Goal: Task Accomplishment & Management: Complete application form

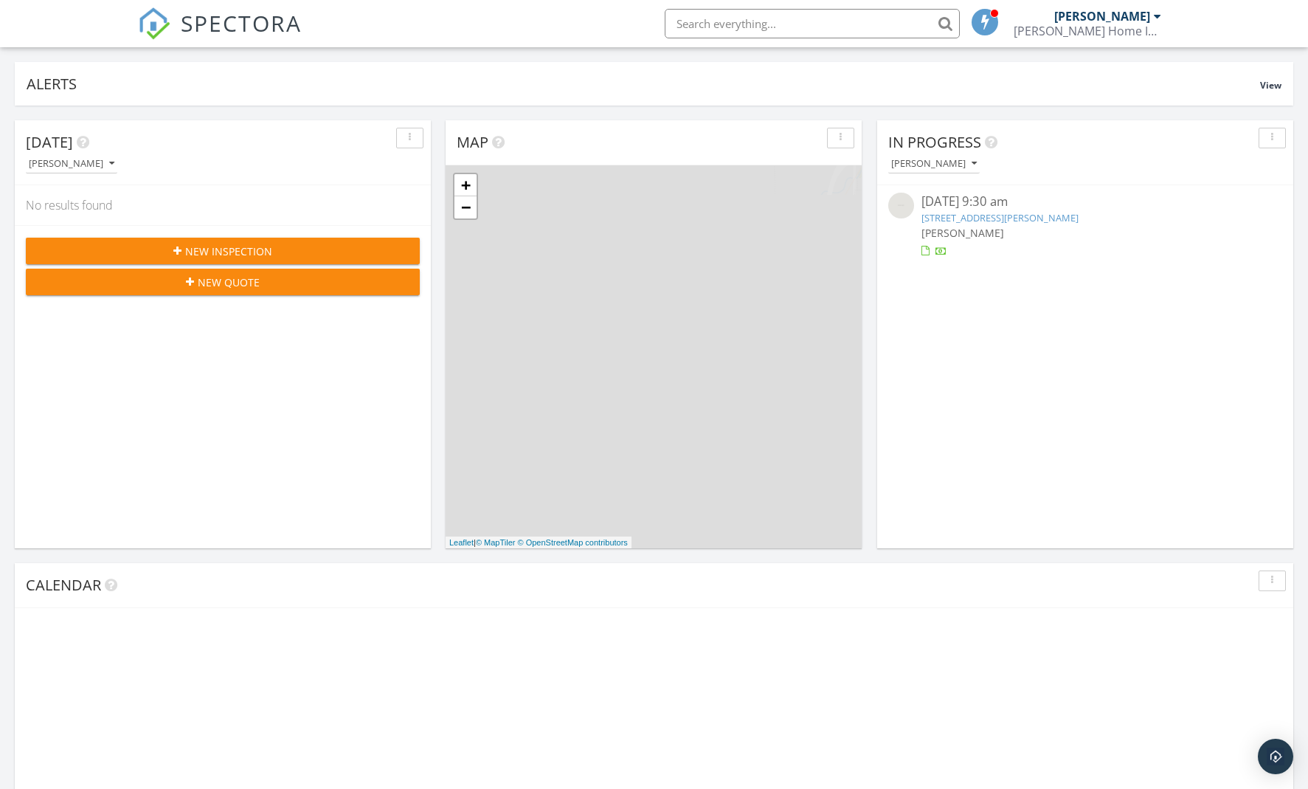
scroll to position [1344, 1309]
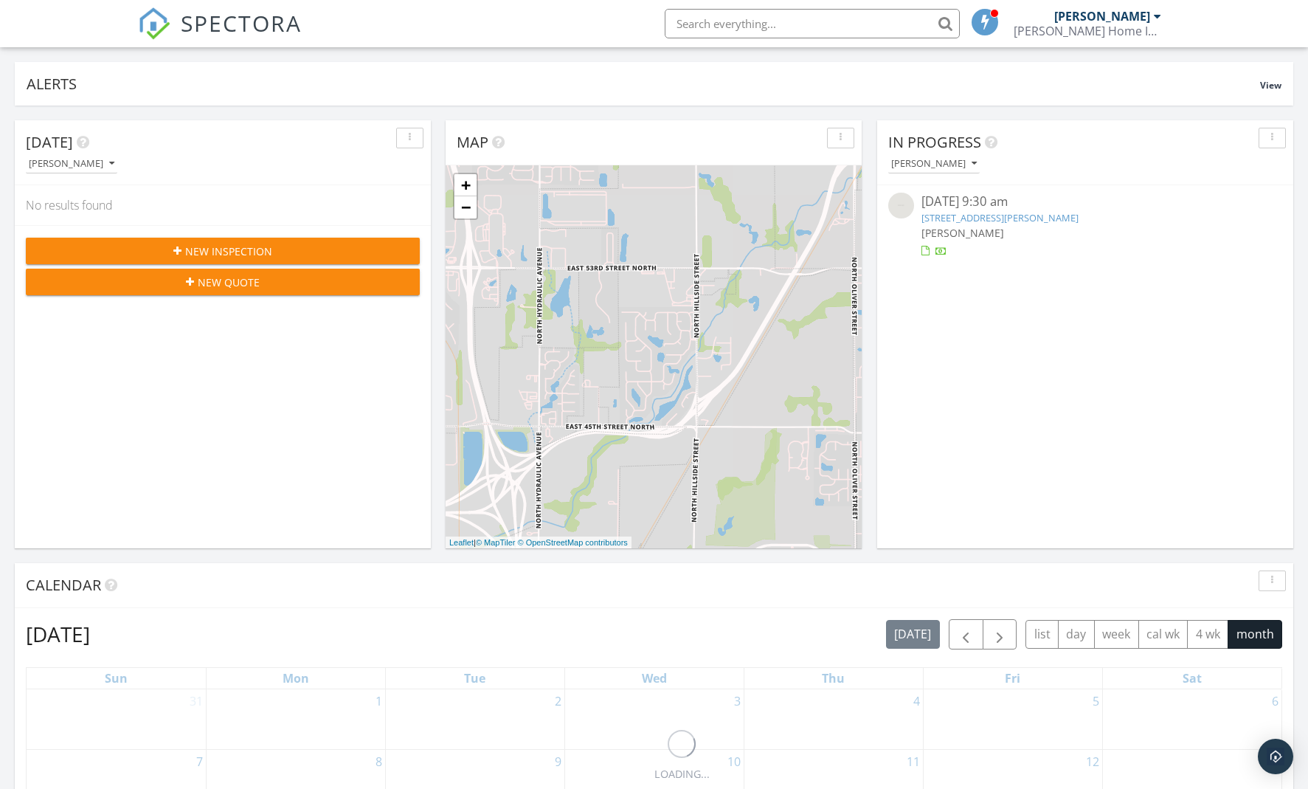
click at [867, 396] on div "Today Dylan Seacat No results found New Inspection New Quote Map + − Leaflet | …" at bounding box center [654, 777] width 1308 height 1343
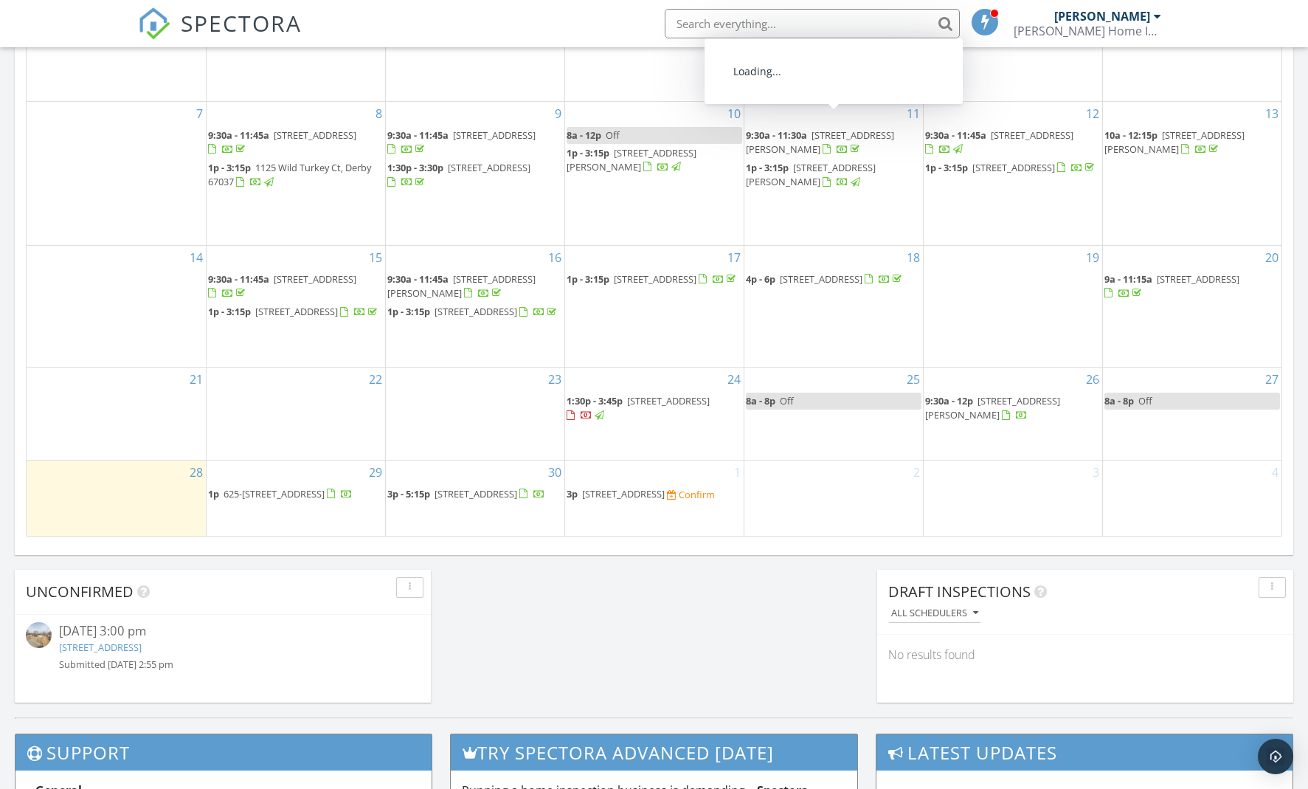
scroll to position [846, 0]
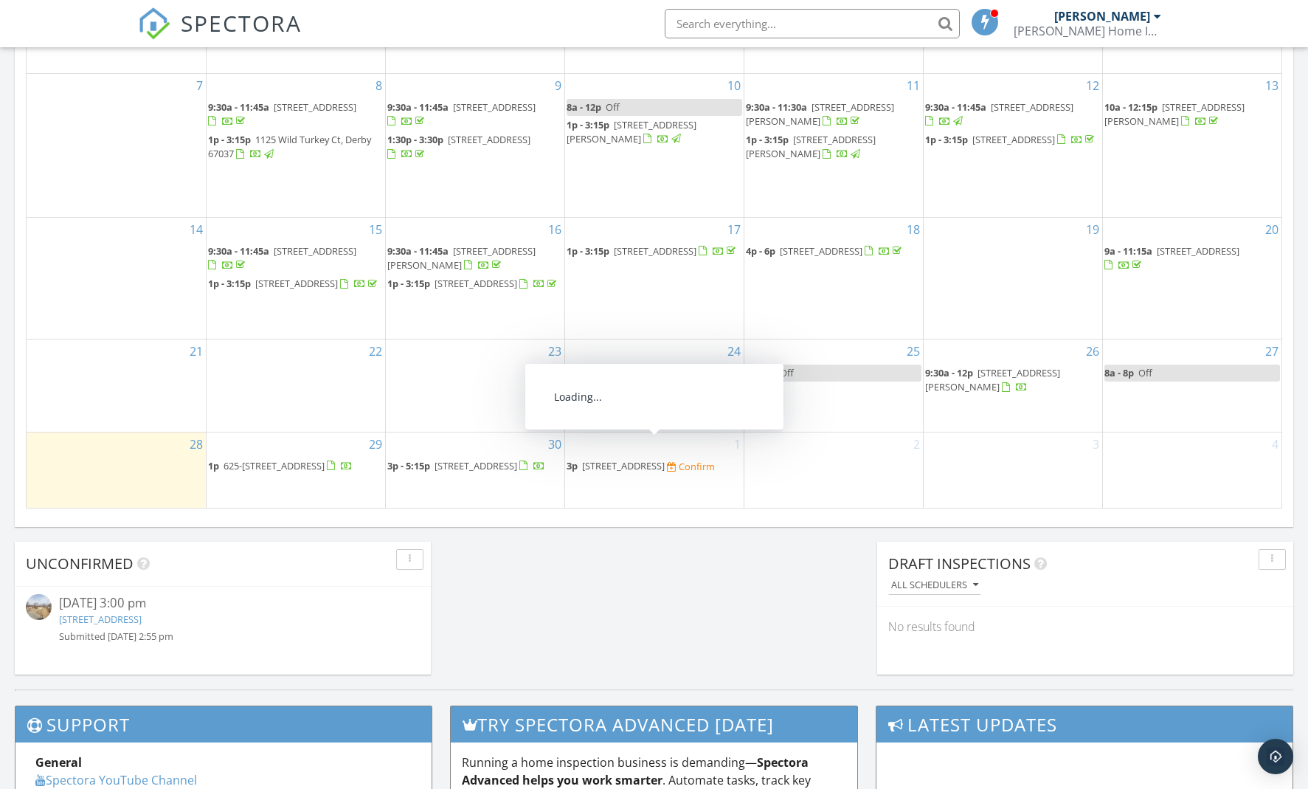
click at [655, 459] on span "748 S Blf Ave, Wichita 67218" at bounding box center [623, 465] width 83 height 13
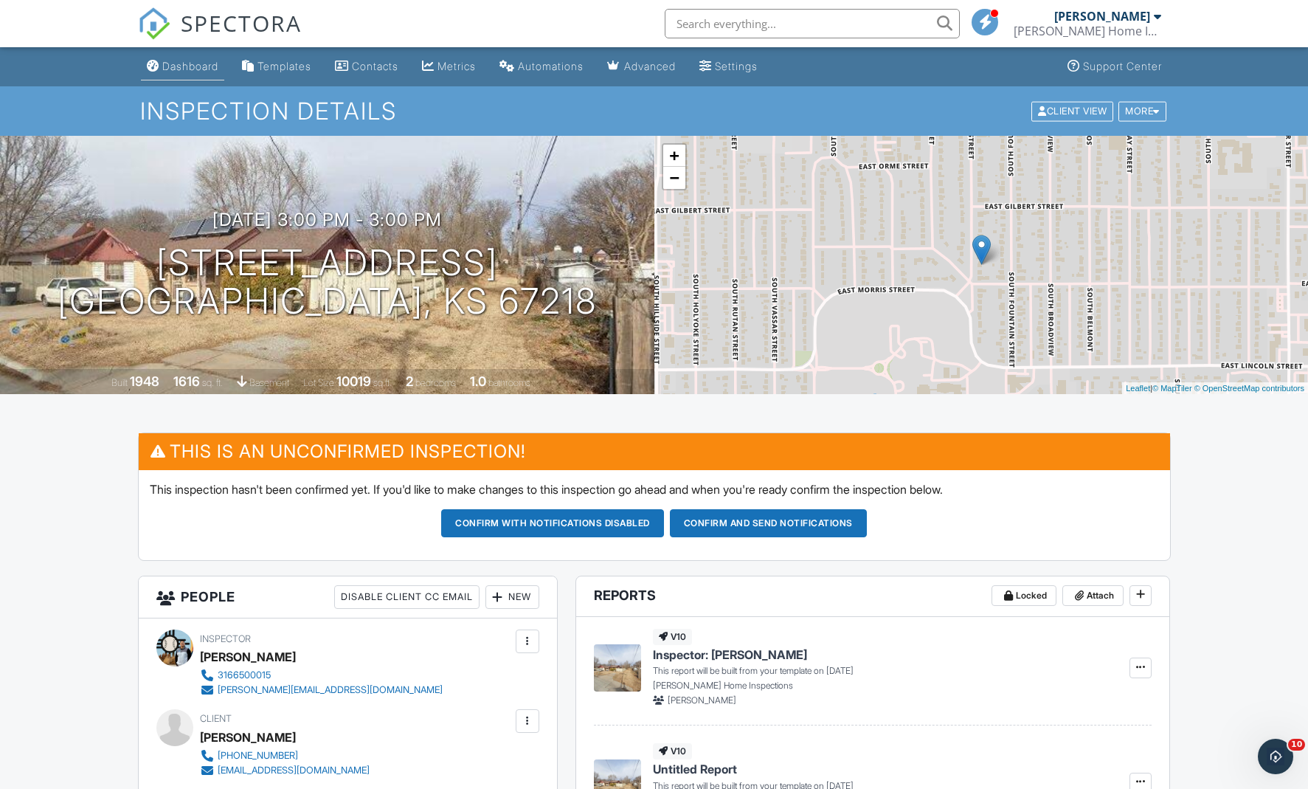
click at [196, 76] on link "Dashboard" at bounding box center [182, 66] width 83 height 27
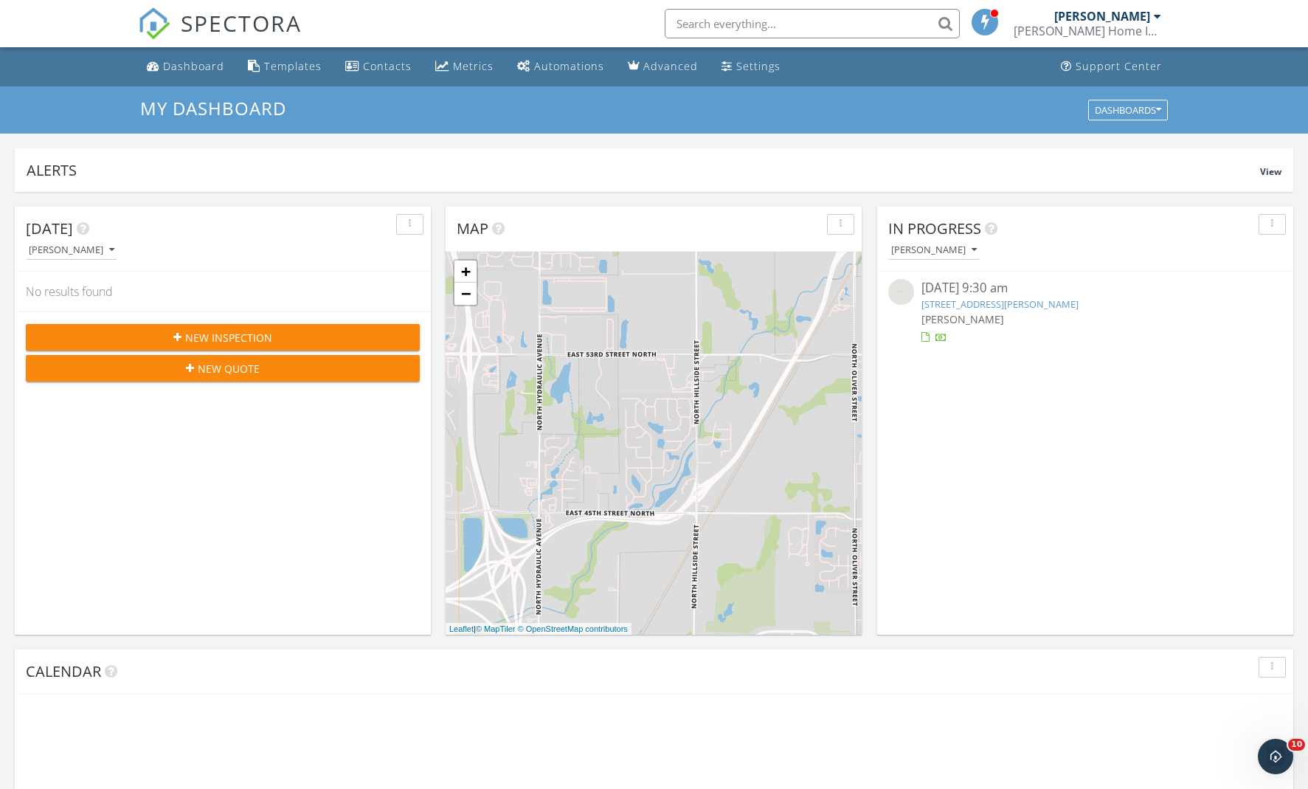
scroll to position [1344, 1309]
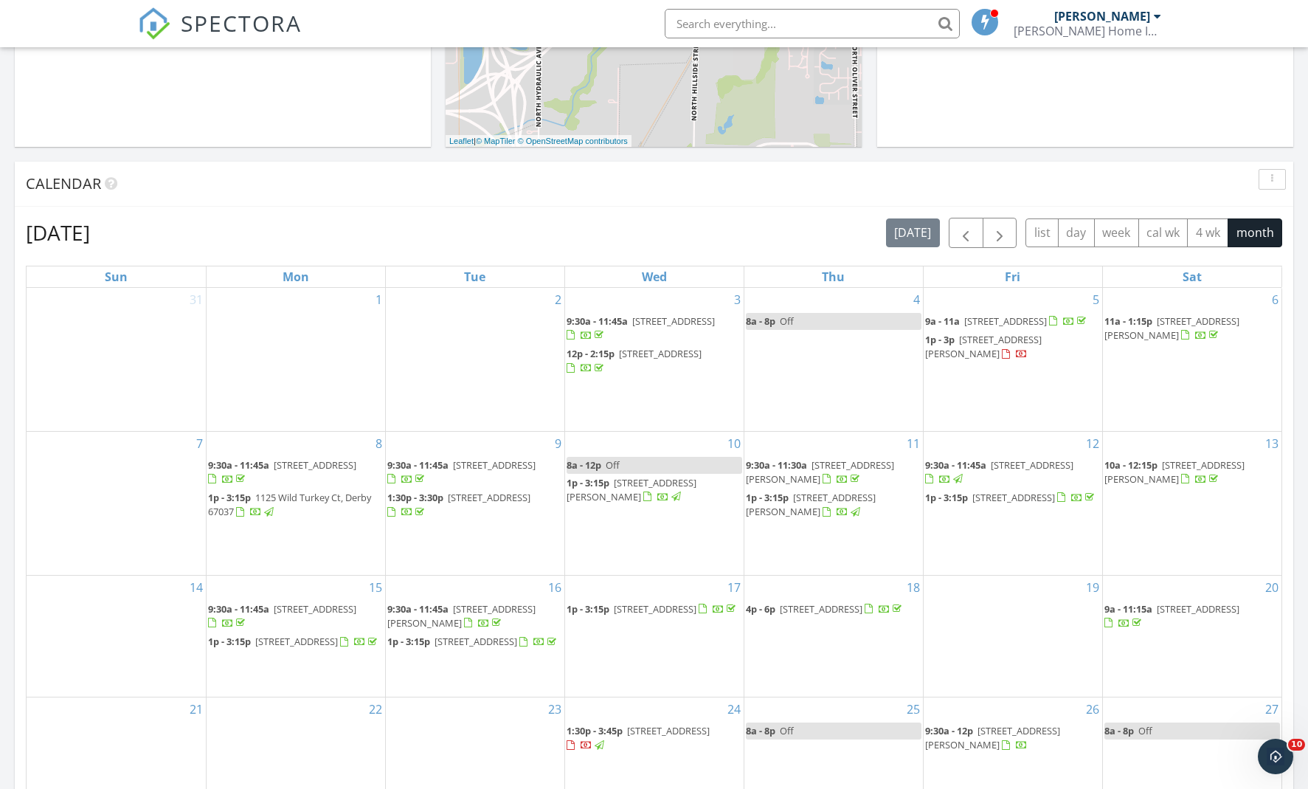
scroll to position [677, 0]
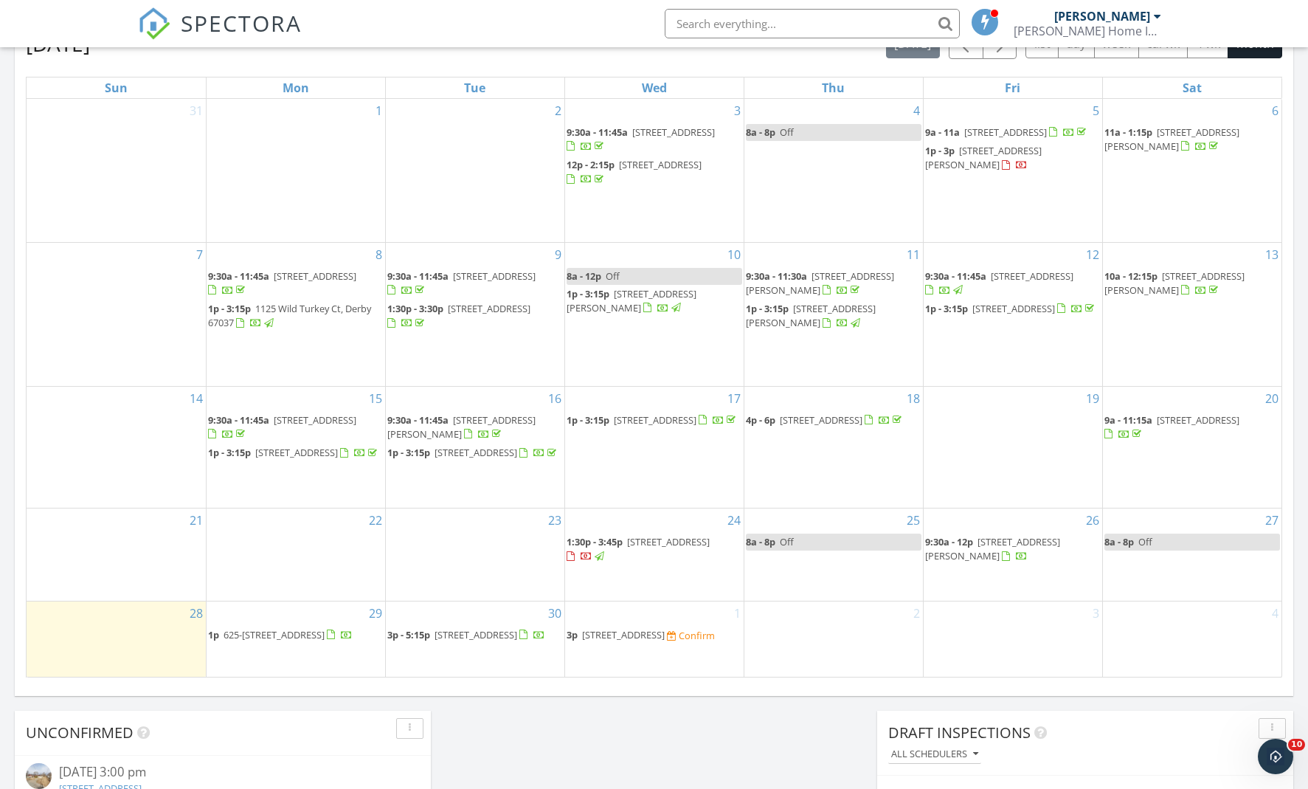
click at [643, 639] on div "1 3p 748 S Blf Ave, Wichita 67218 Confirm" at bounding box center [654, 638] width 179 height 75
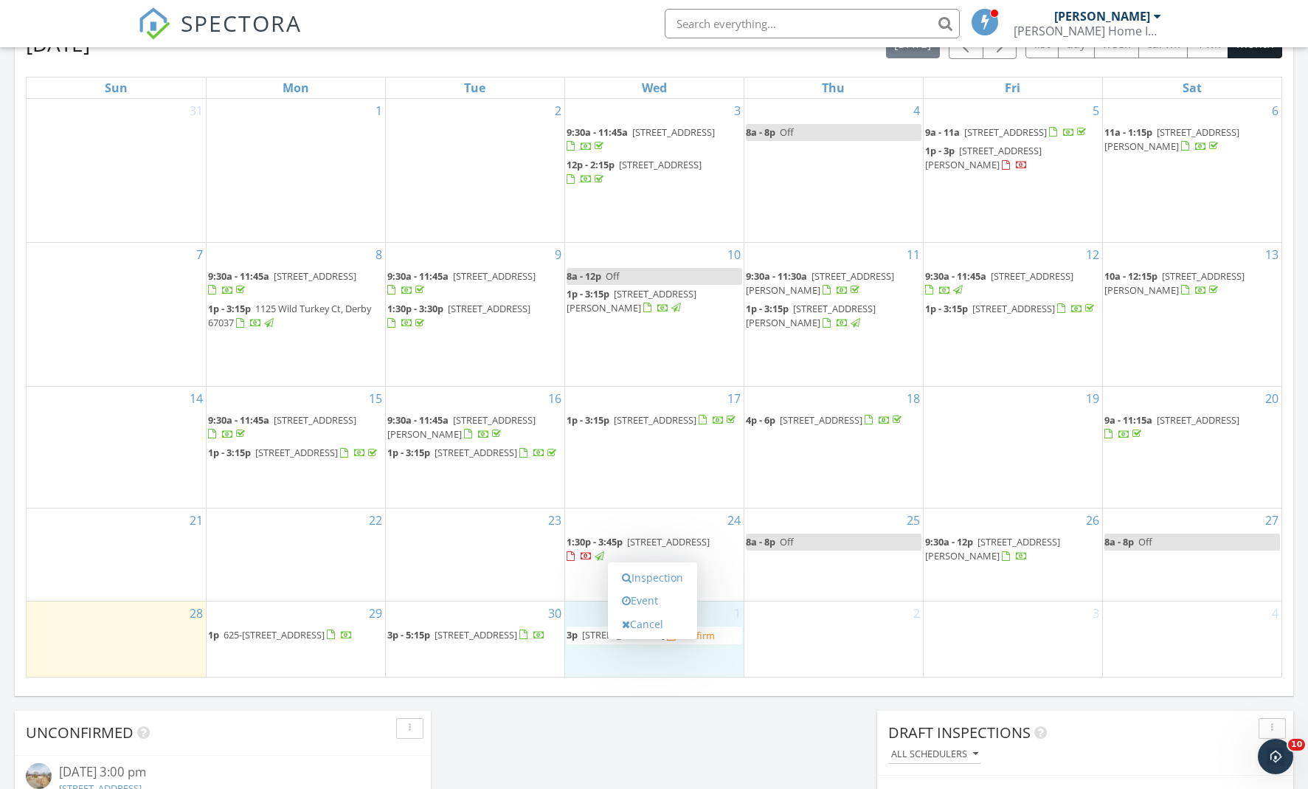
click at [467, 652] on div "30 3p - 5:15p 6525 N Tarrytown St, Park City 67219" at bounding box center [475, 638] width 179 height 75
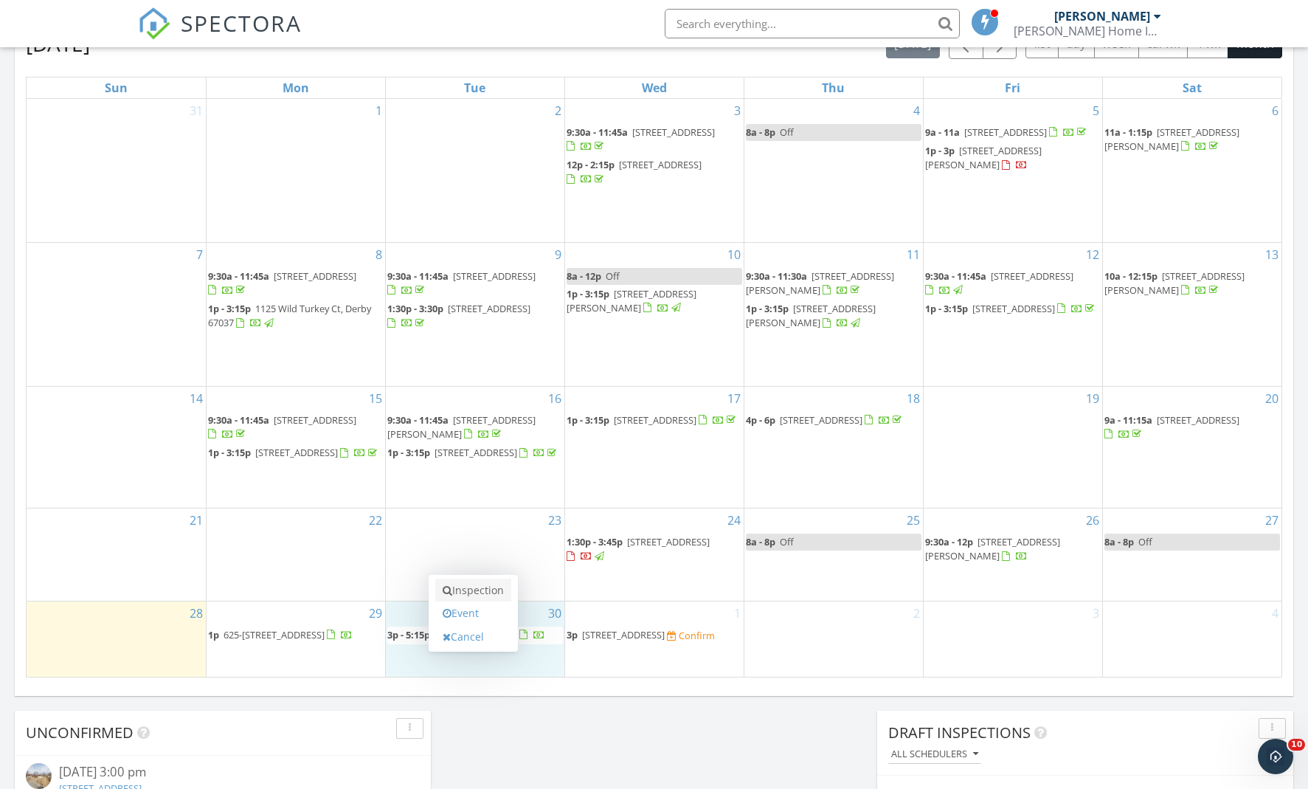
click at [482, 592] on link "Inspection" at bounding box center [473, 591] width 76 height 24
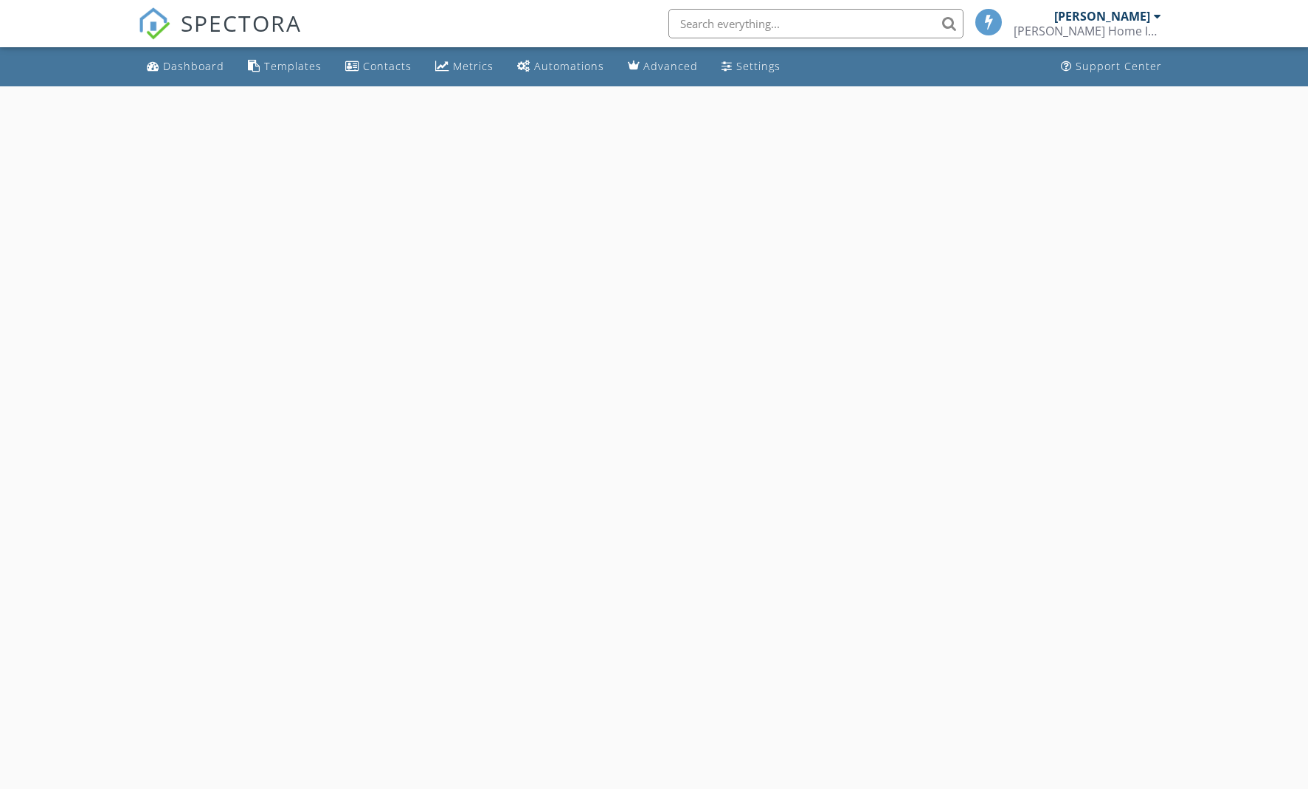
select select "8"
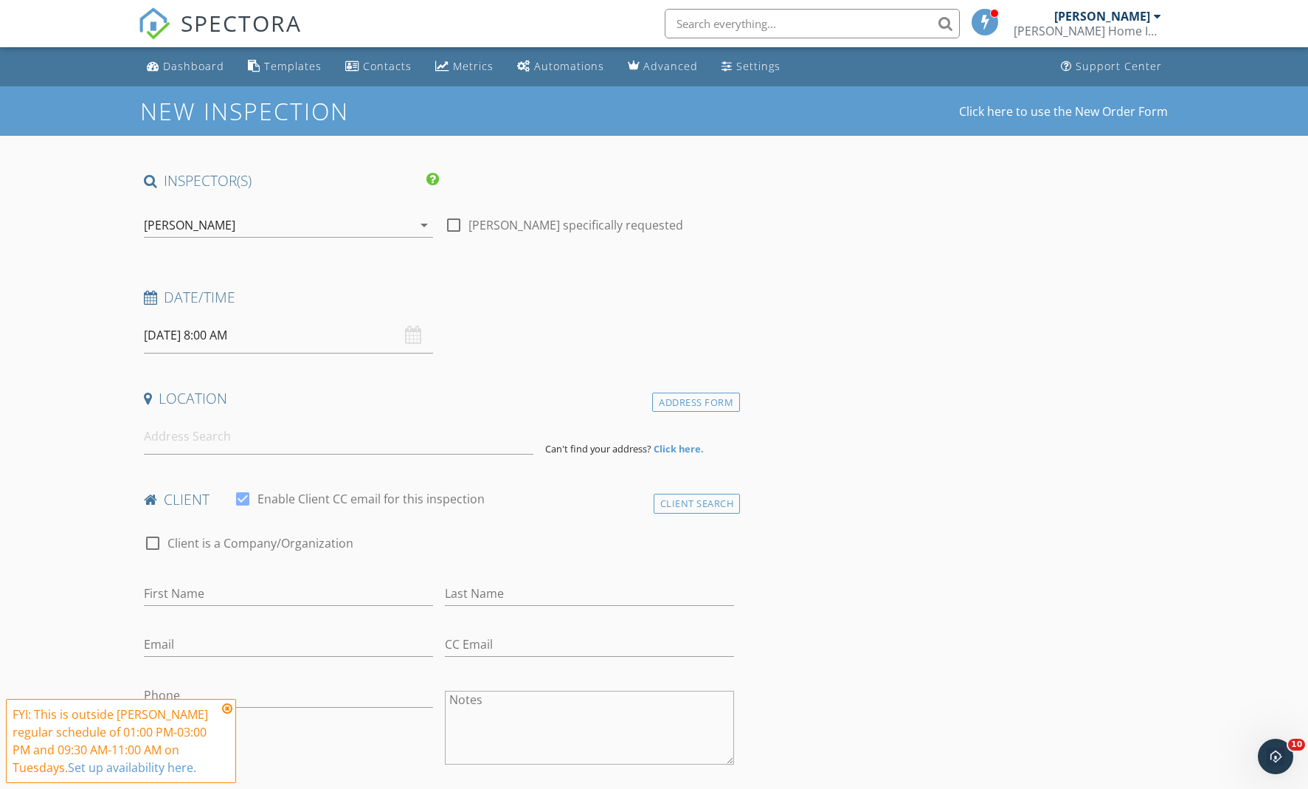
click at [204, 339] on input "09/30/2025 8:00 AM" at bounding box center [288, 335] width 289 height 36
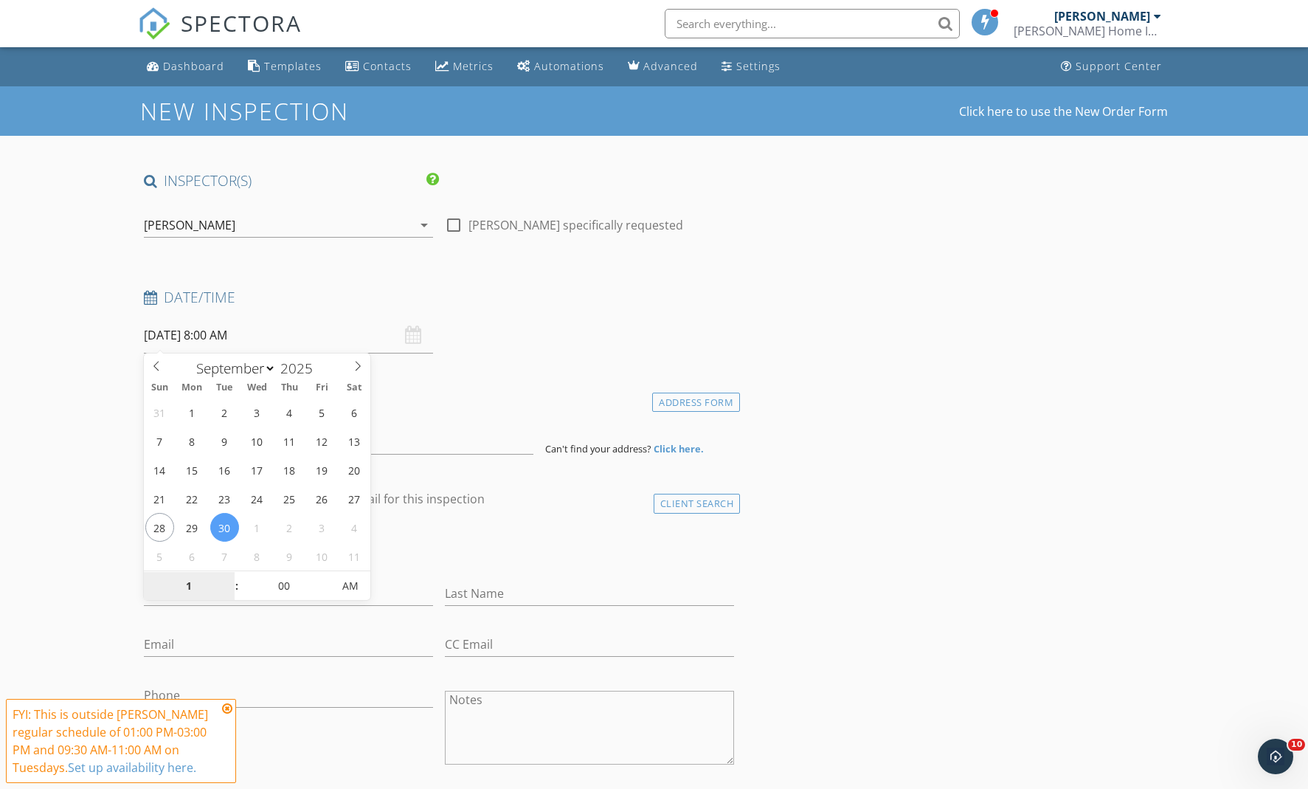
type input "11"
type input "09/30/2025 11:00 AM"
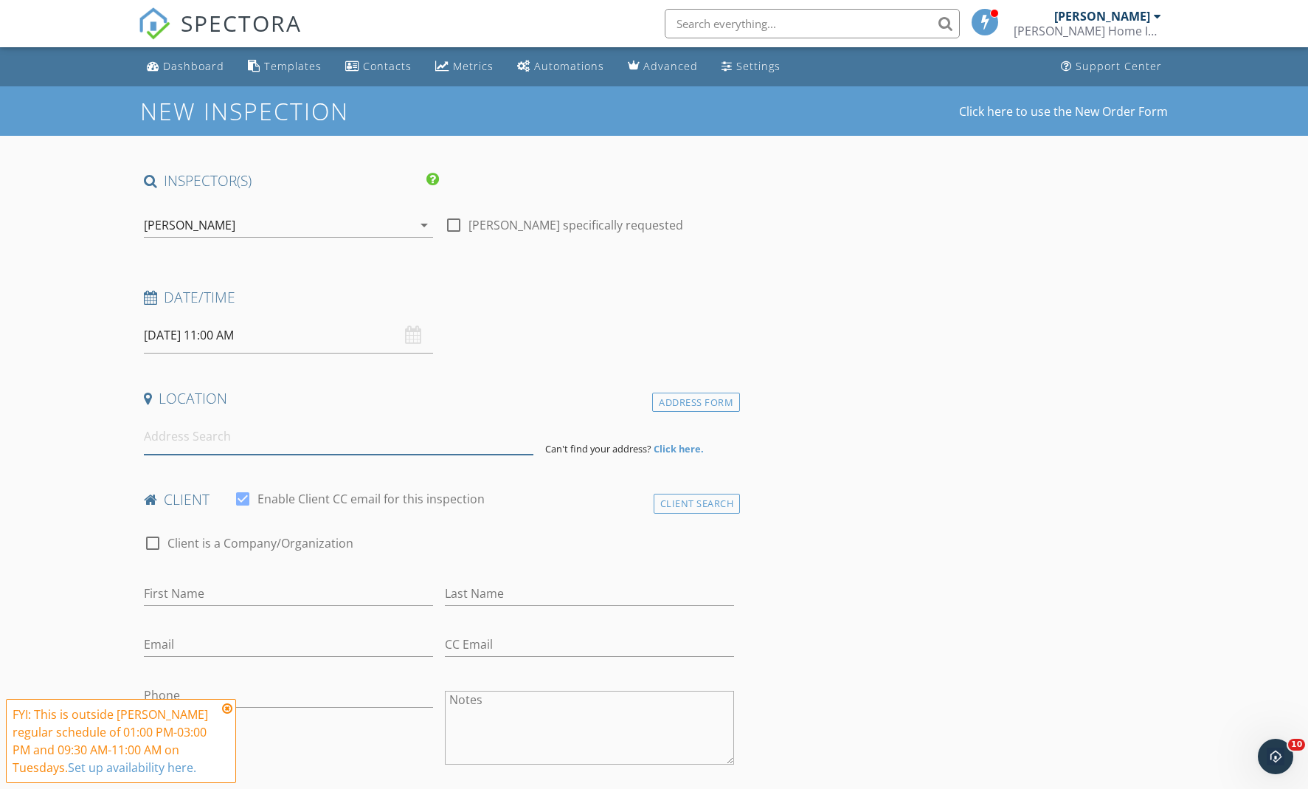
click at [214, 446] on input at bounding box center [339, 436] width 390 height 36
click at [227, 711] on icon at bounding box center [227, 709] width 10 height 12
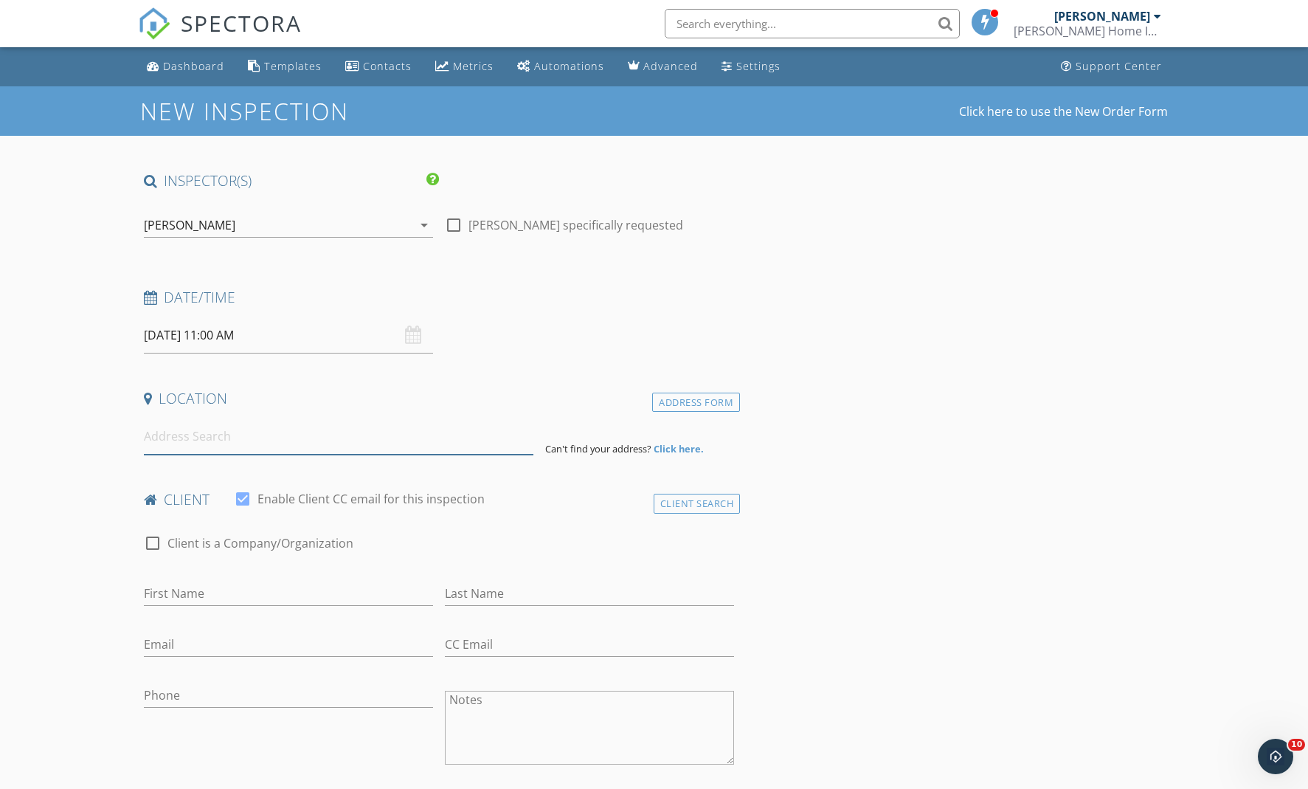
click at [189, 418] on input at bounding box center [339, 436] width 390 height 36
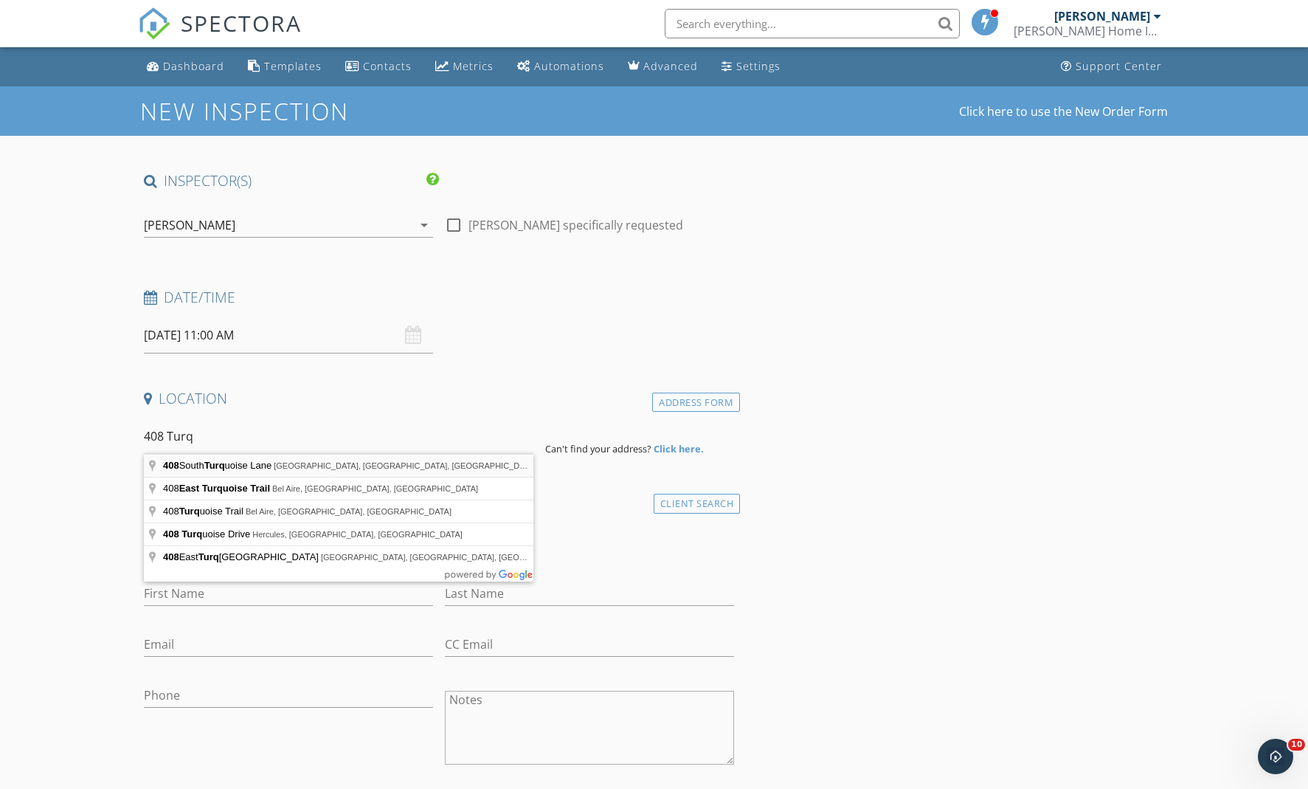
type input "408 South Turquoise Lane, Wichita, KS, USA"
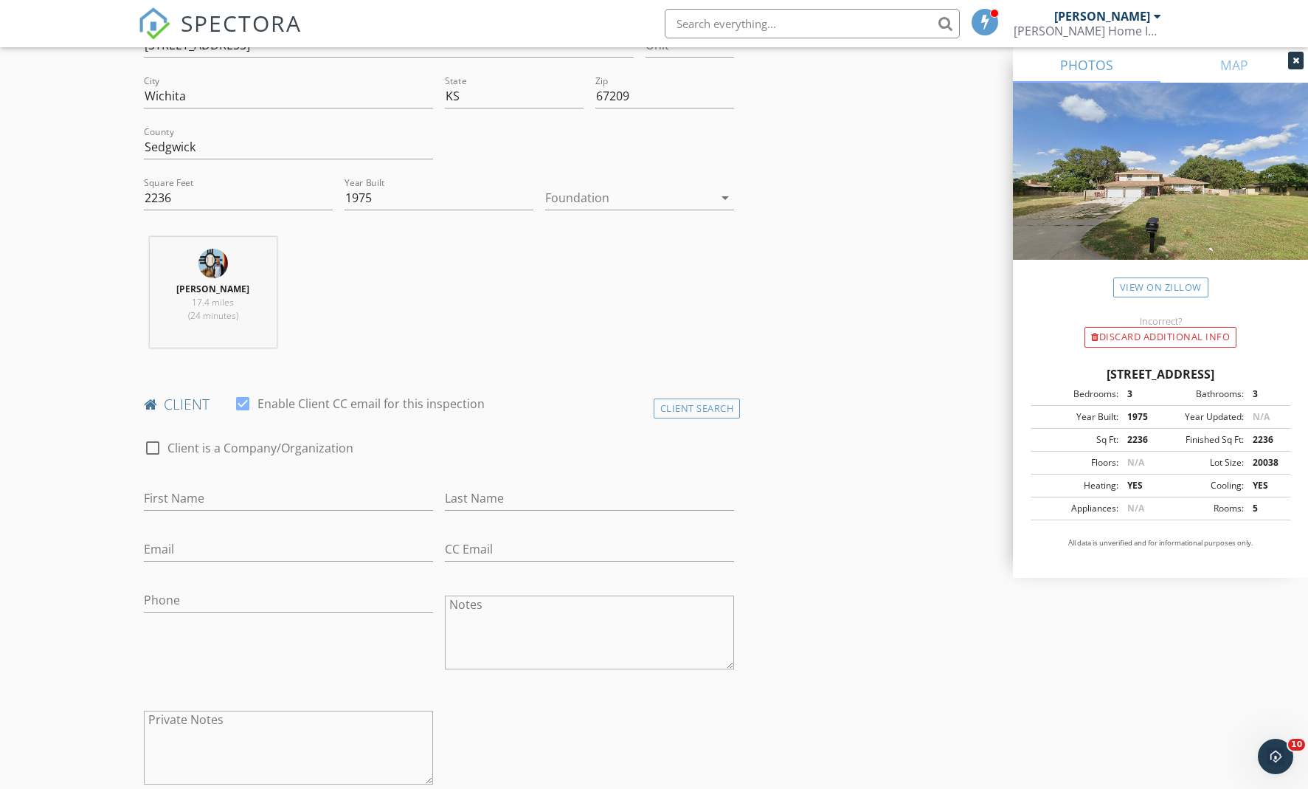
scroll to position [410, 0]
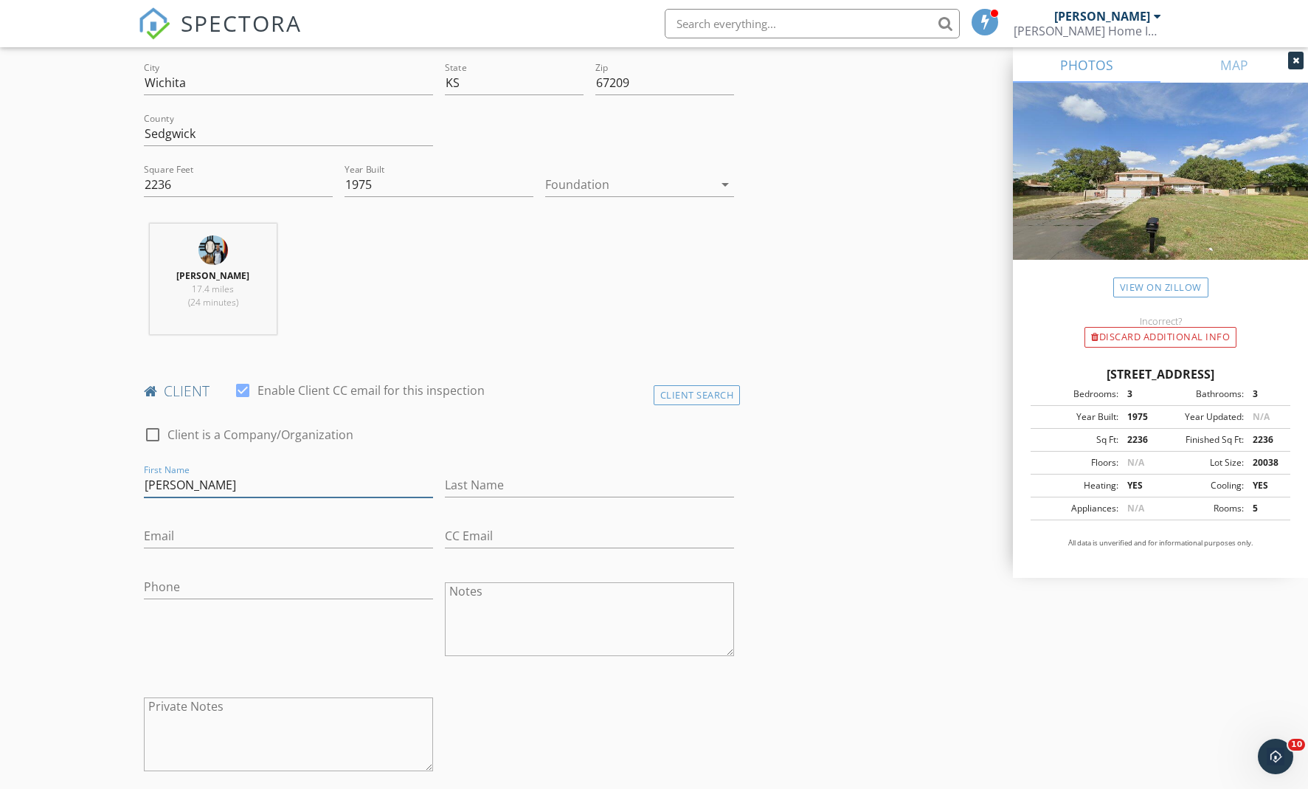
type input "Zachary"
type input "Towle"
type input "zbtowl@gmail.com"
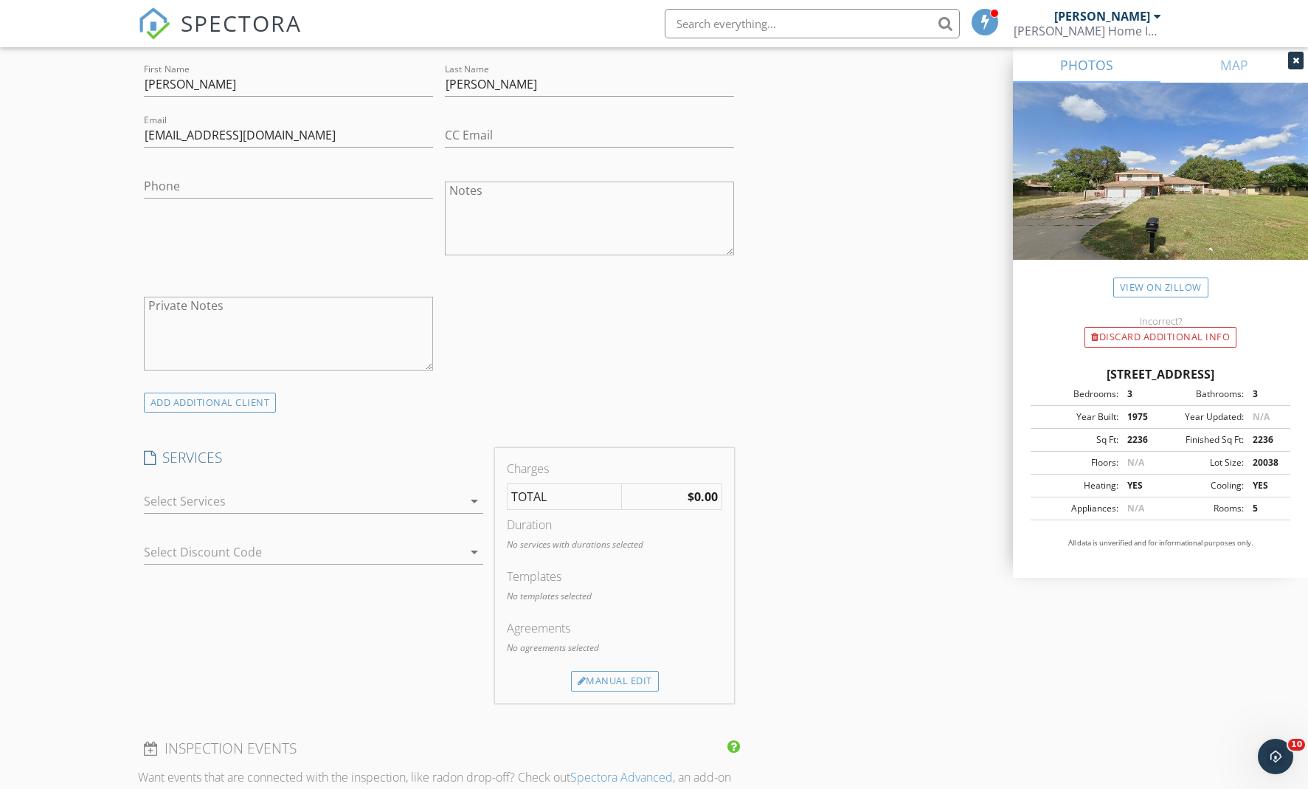
scroll to position [848, 0]
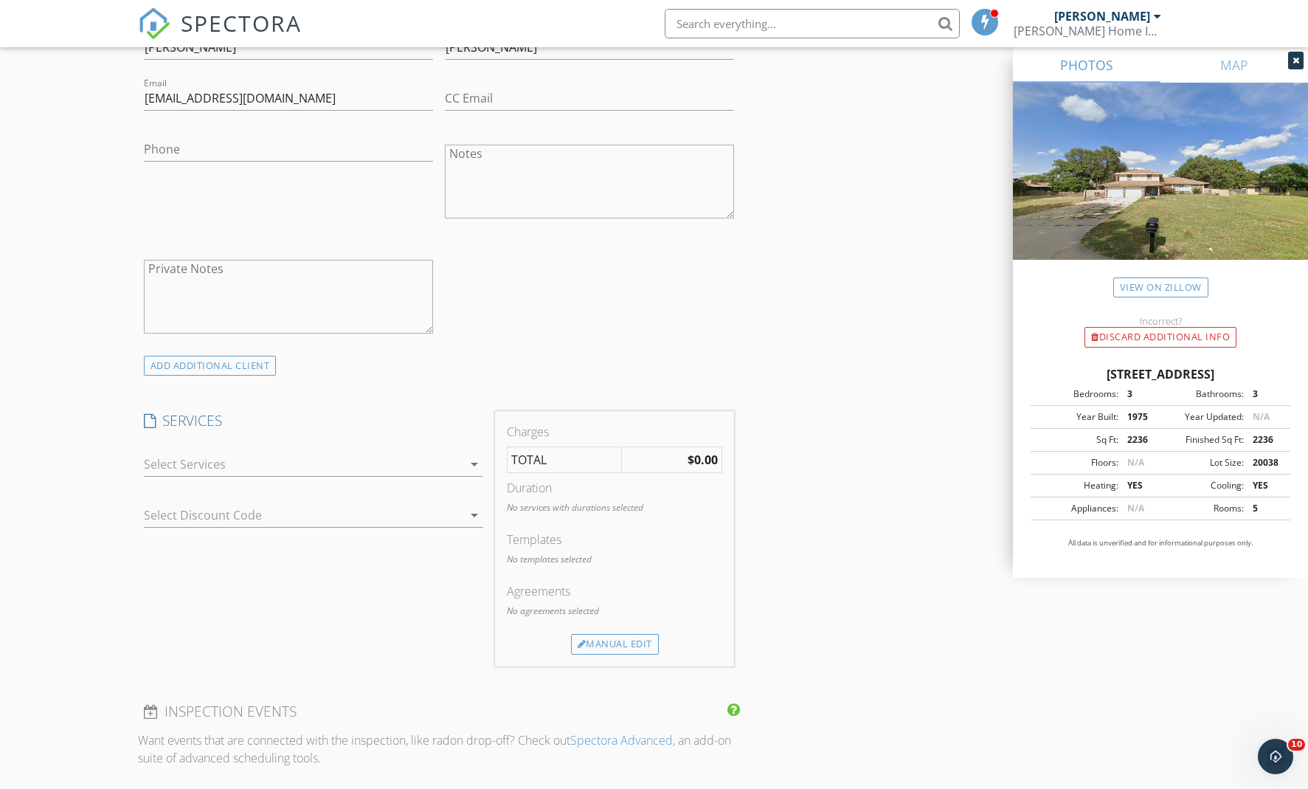
click at [176, 455] on div at bounding box center [303, 464] width 319 height 24
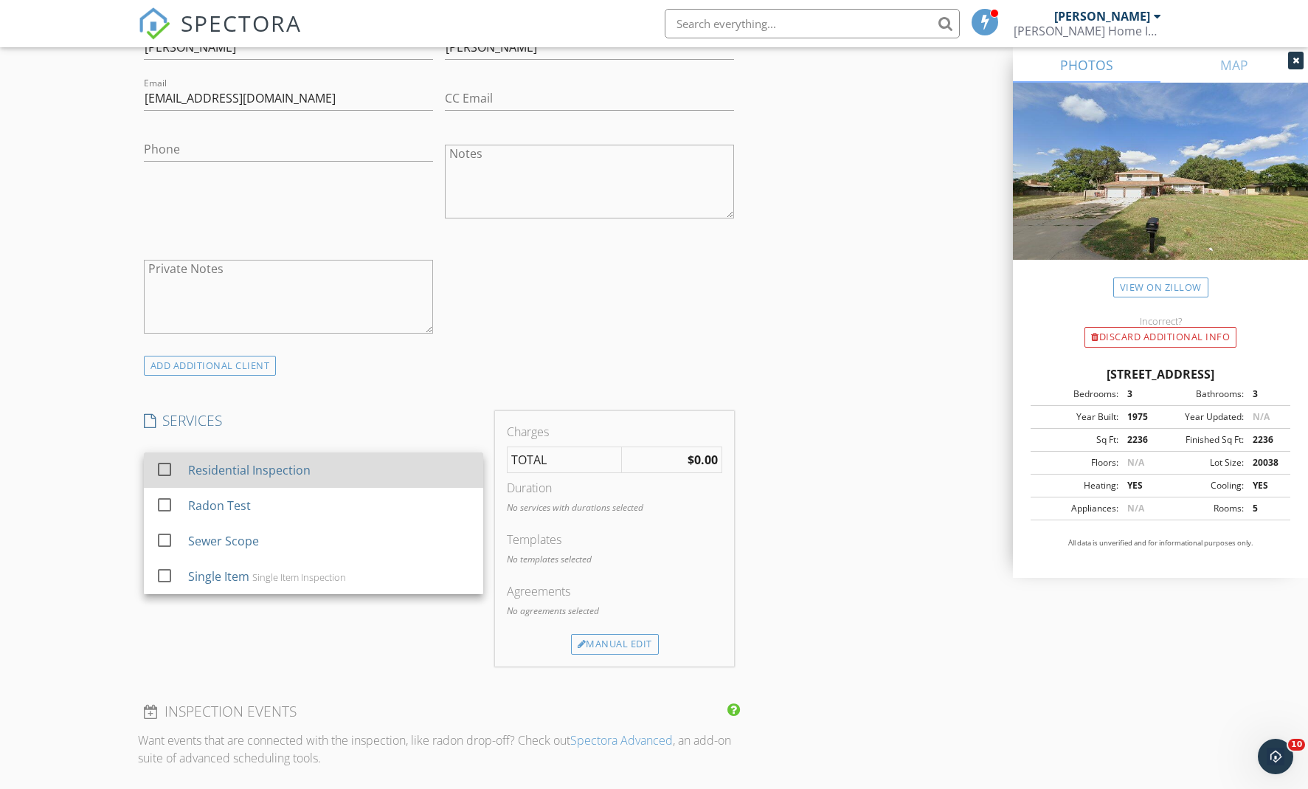
click at [218, 465] on div "Residential Inspection" at bounding box center [248, 470] width 122 height 18
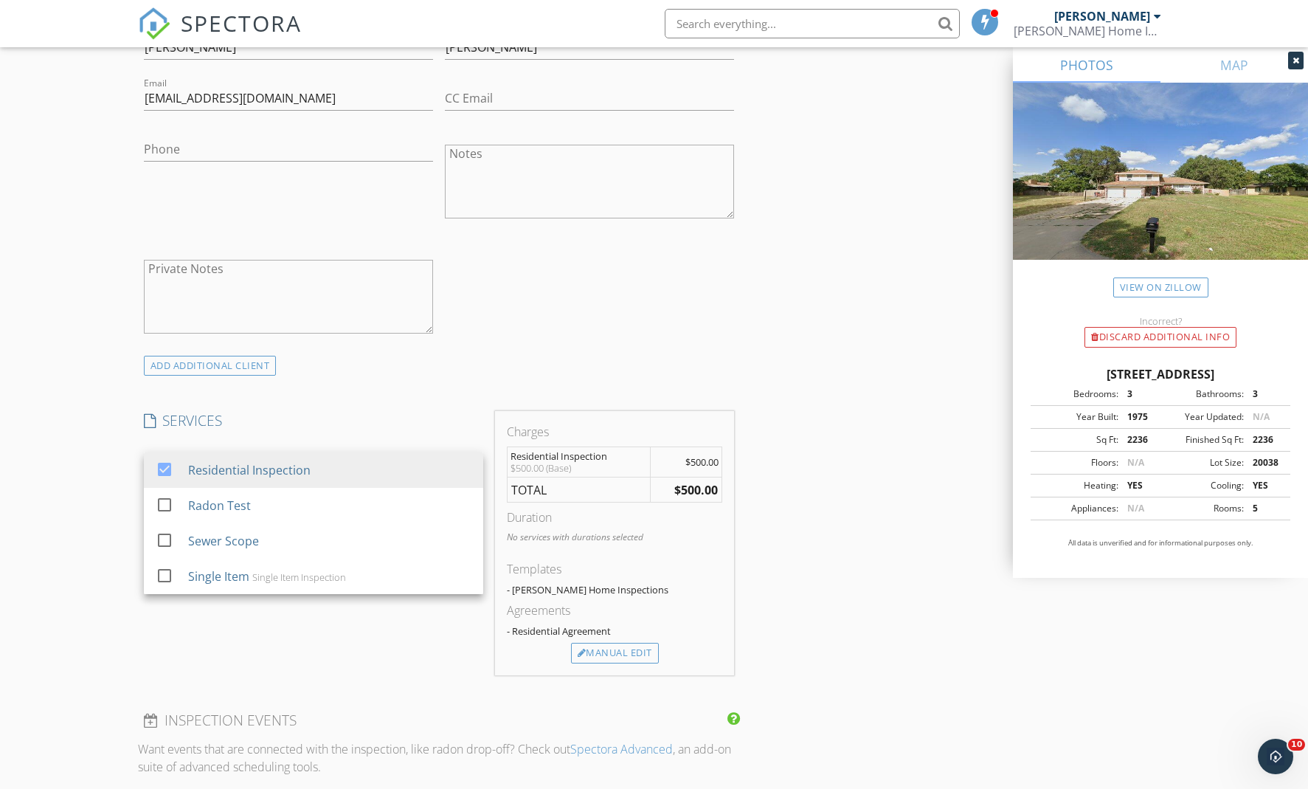
drag, startPoint x: 62, startPoint y: 512, endPoint x: 268, endPoint y: 536, distance: 207.3
click at [65, 513] on div "New Inspection Click here to use the New Order Form INSPECTOR(S) check_box Dyla…" at bounding box center [654, 512] width 1308 height 2549
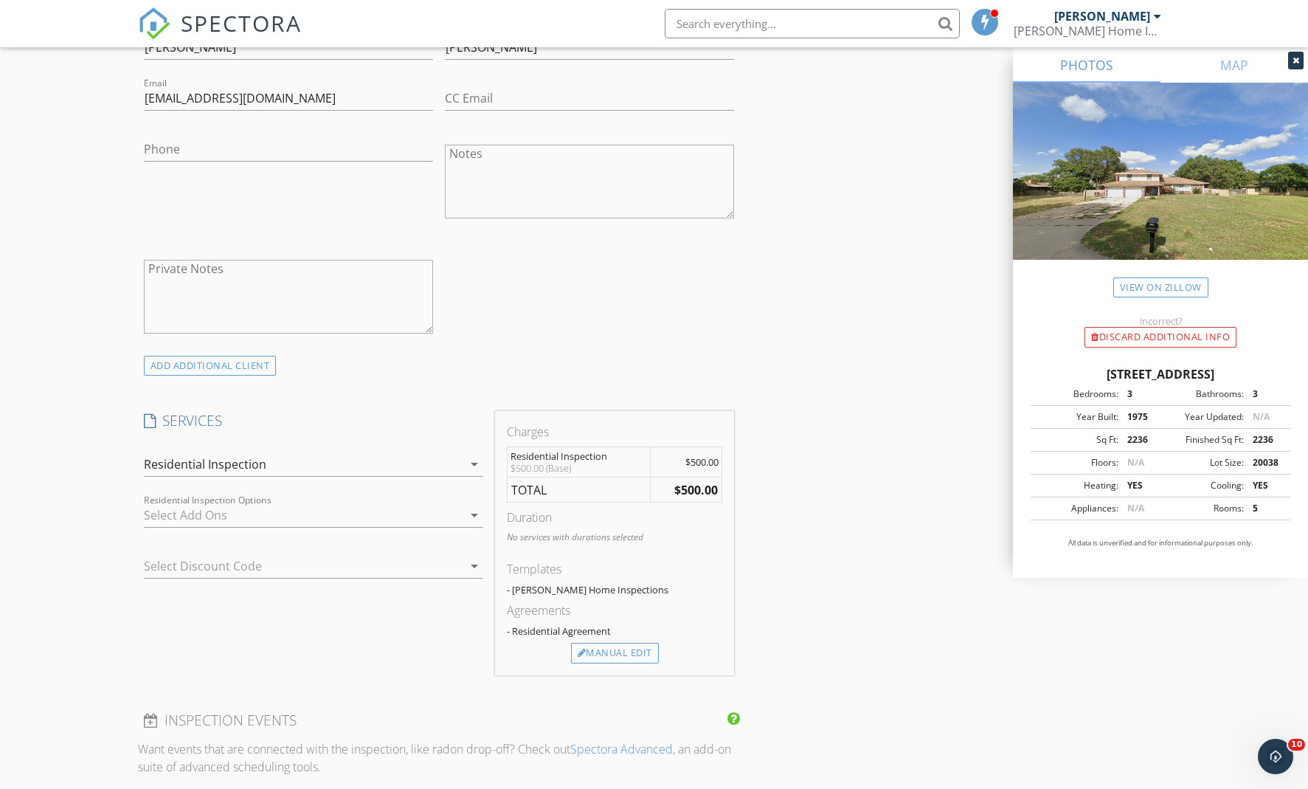
click at [249, 515] on div at bounding box center [303, 515] width 319 height 24
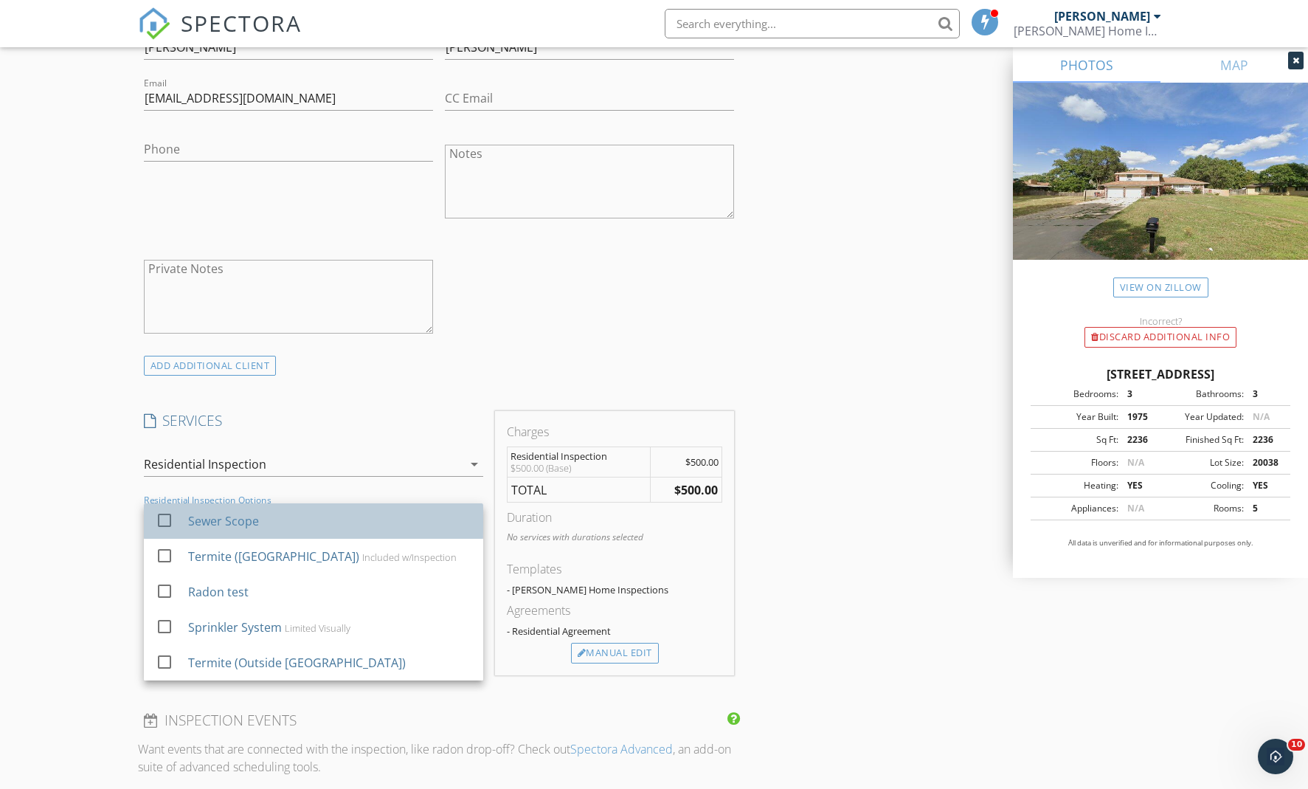
click at [248, 528] on div "Sewer Scope" at bounding box center [328, 521] width 283 height 30
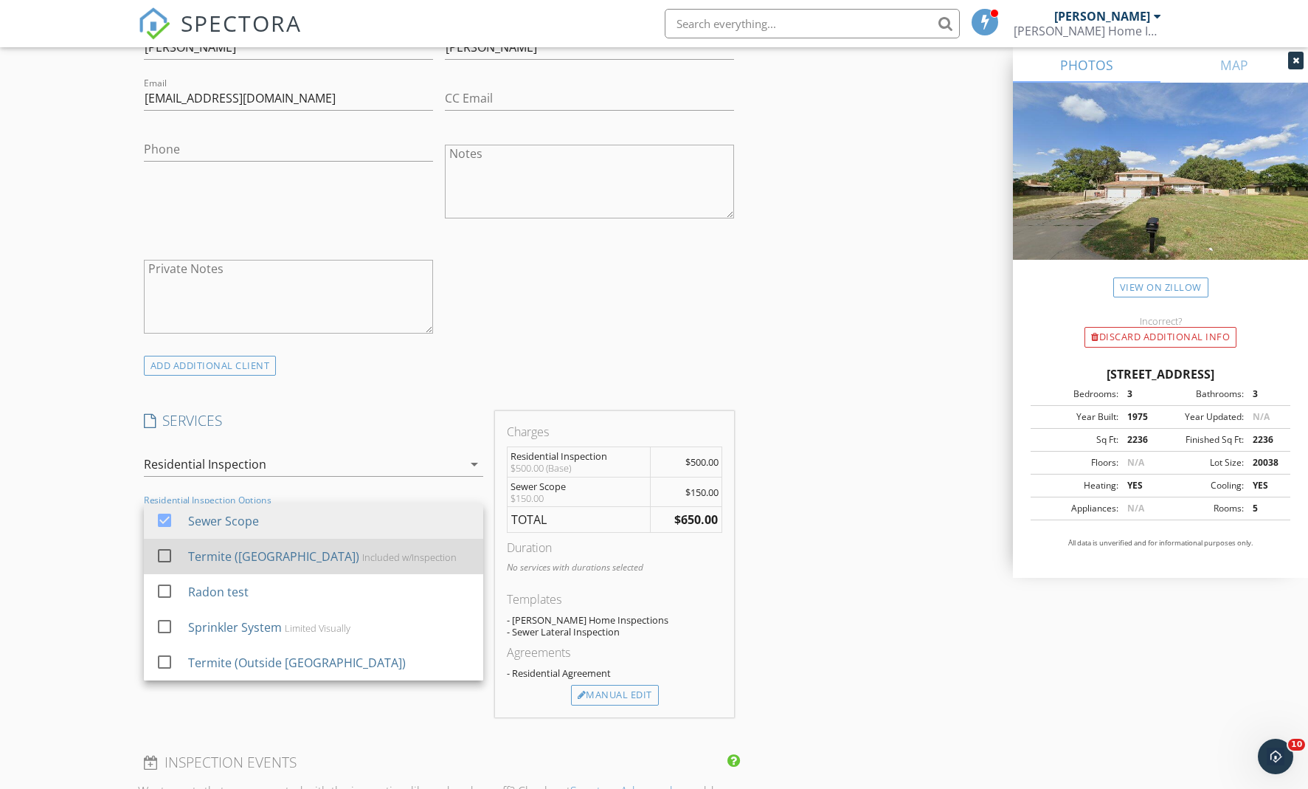
click at [261, 562] on div "Termite ([GEOGRAPHIC_DATA])" at bounding box center [272, 557] width 171 height 18
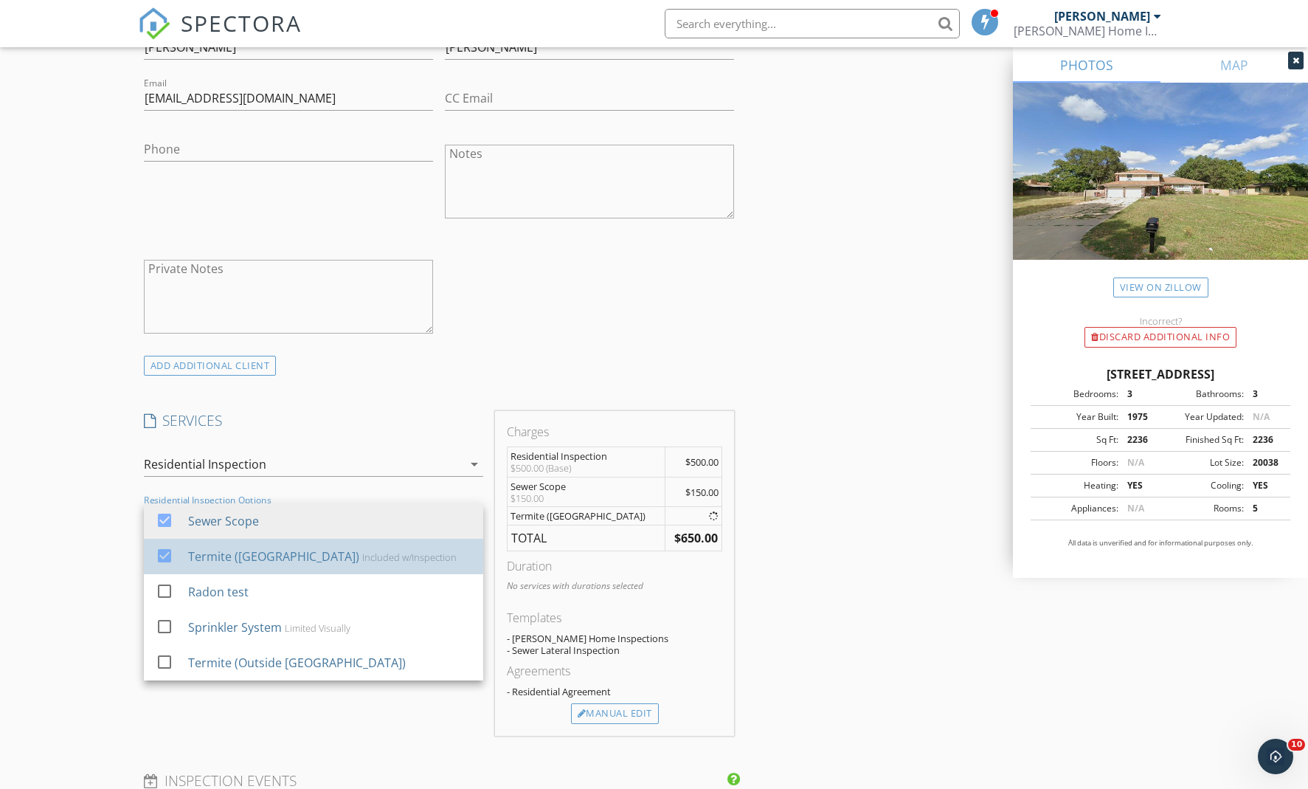
drag, startPoint x: 252, startPoint y: 586, endPoint x: 120, endPoint y: 578, distance: 133.1
click at [242, 586] on div "Radon test" at bounding box center [328, 592] width 283 height 30
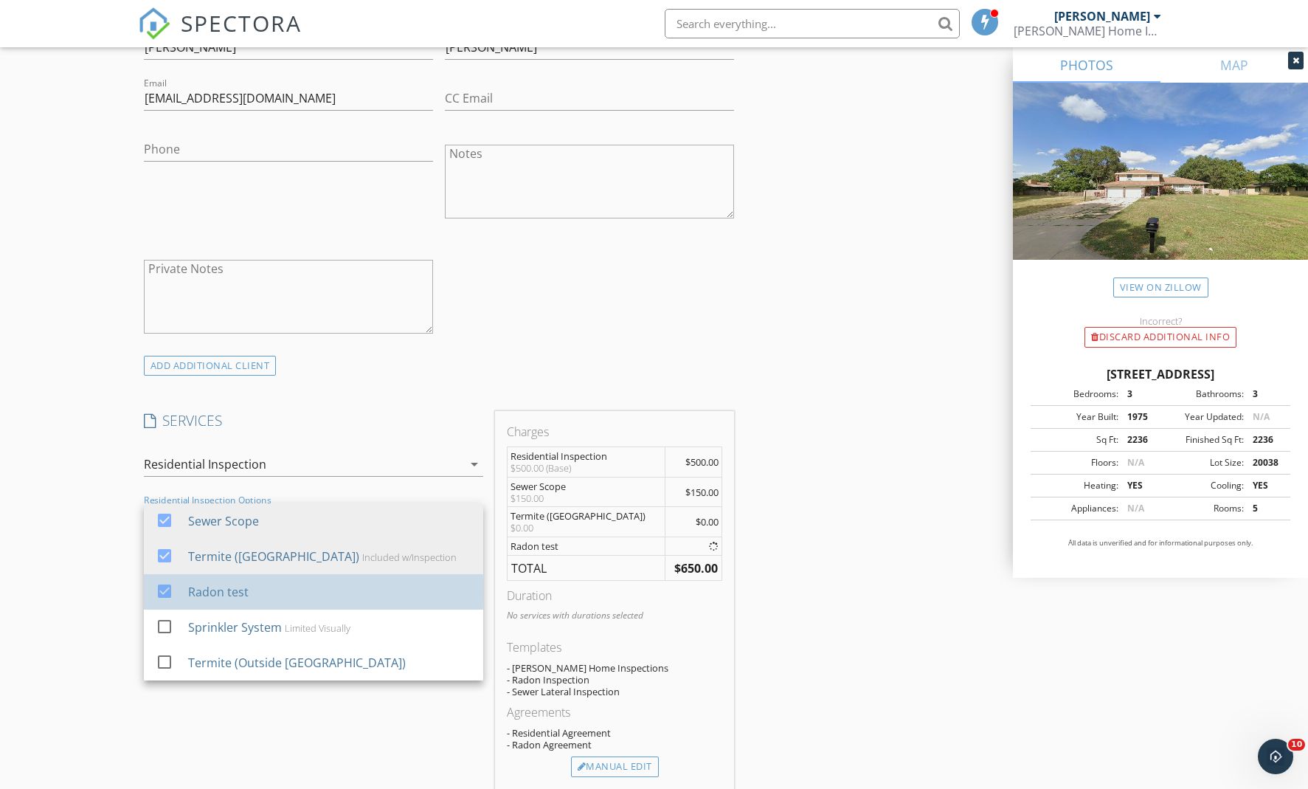
click at [85, 577] on div "New Inspection Click here to use the New Order Form INSPECTOR(S) check_box Dyla…" at bounding box center [654, 569] width 1308 height 2662
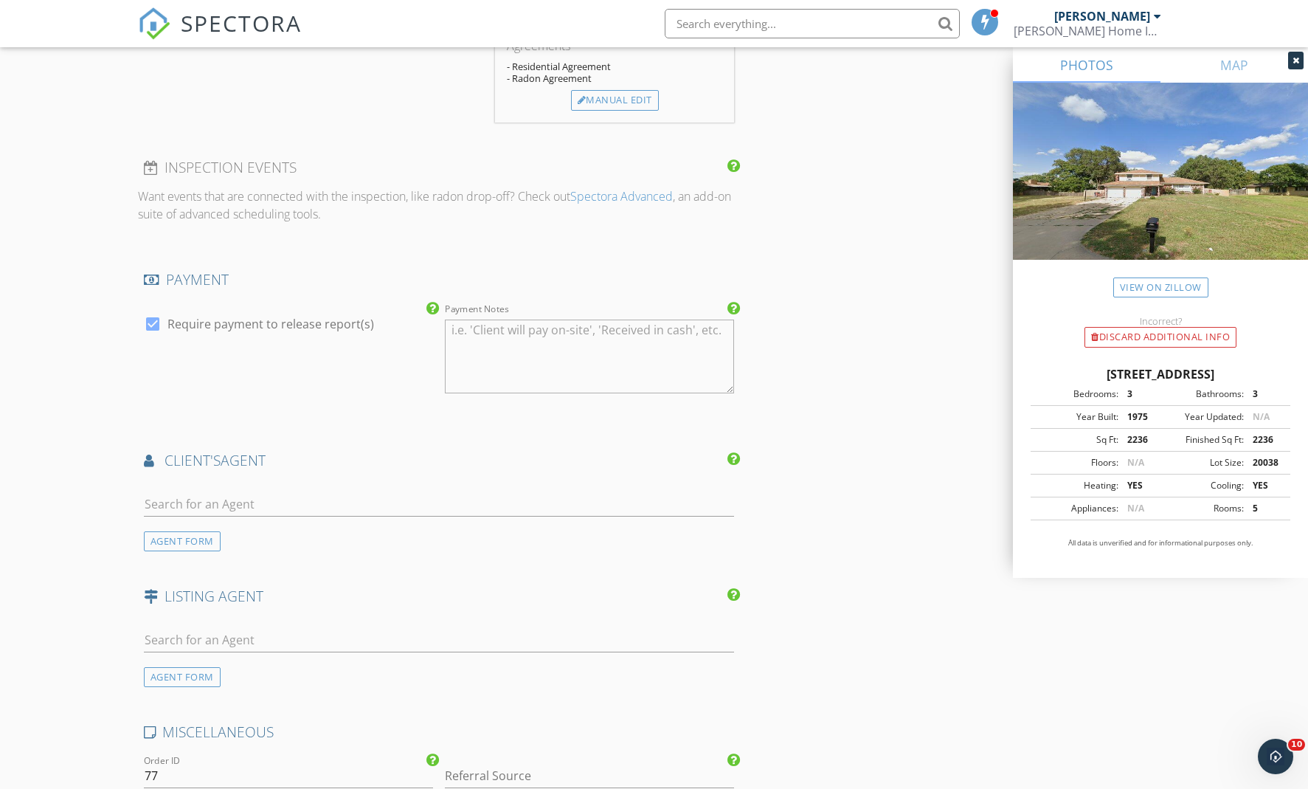
scroll to position [1582, 0]
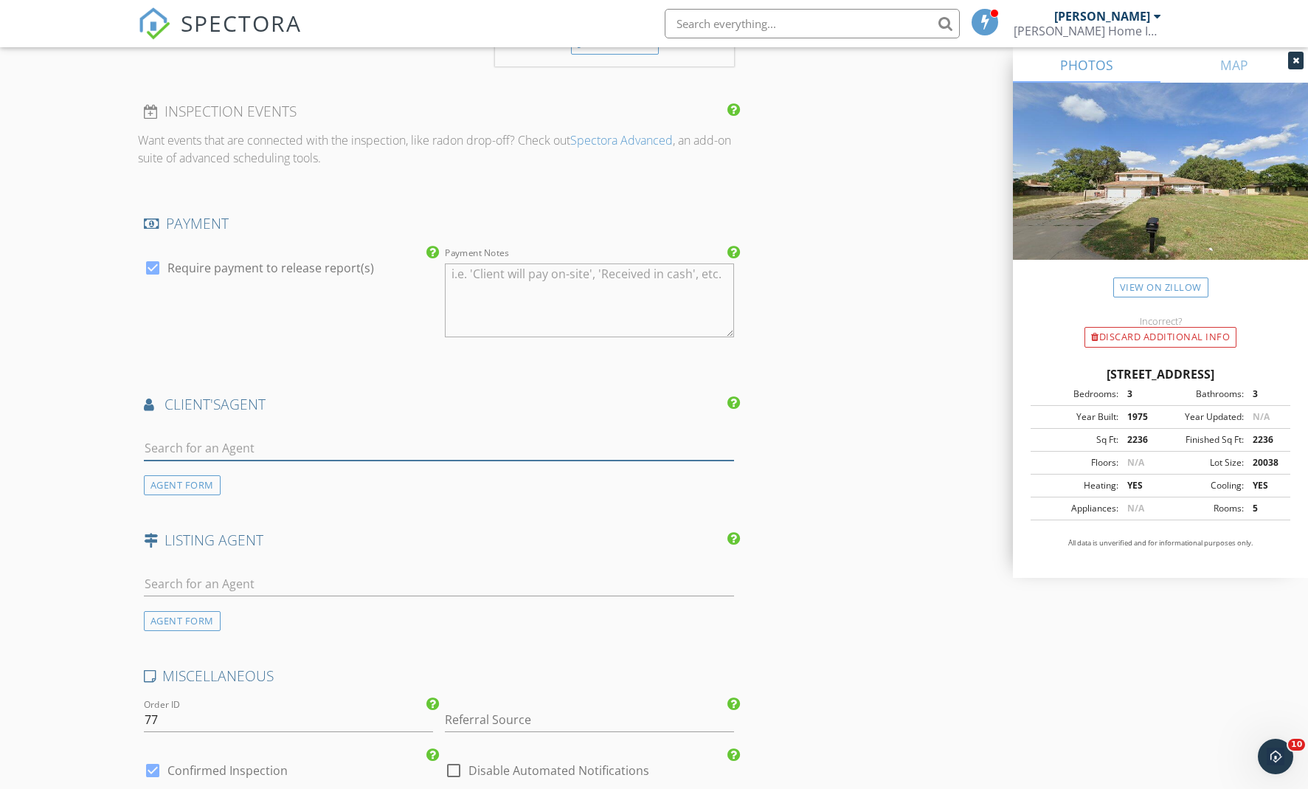
click at [187, 445] on input "text" at bounding box center [439, 448] width 591 height 24
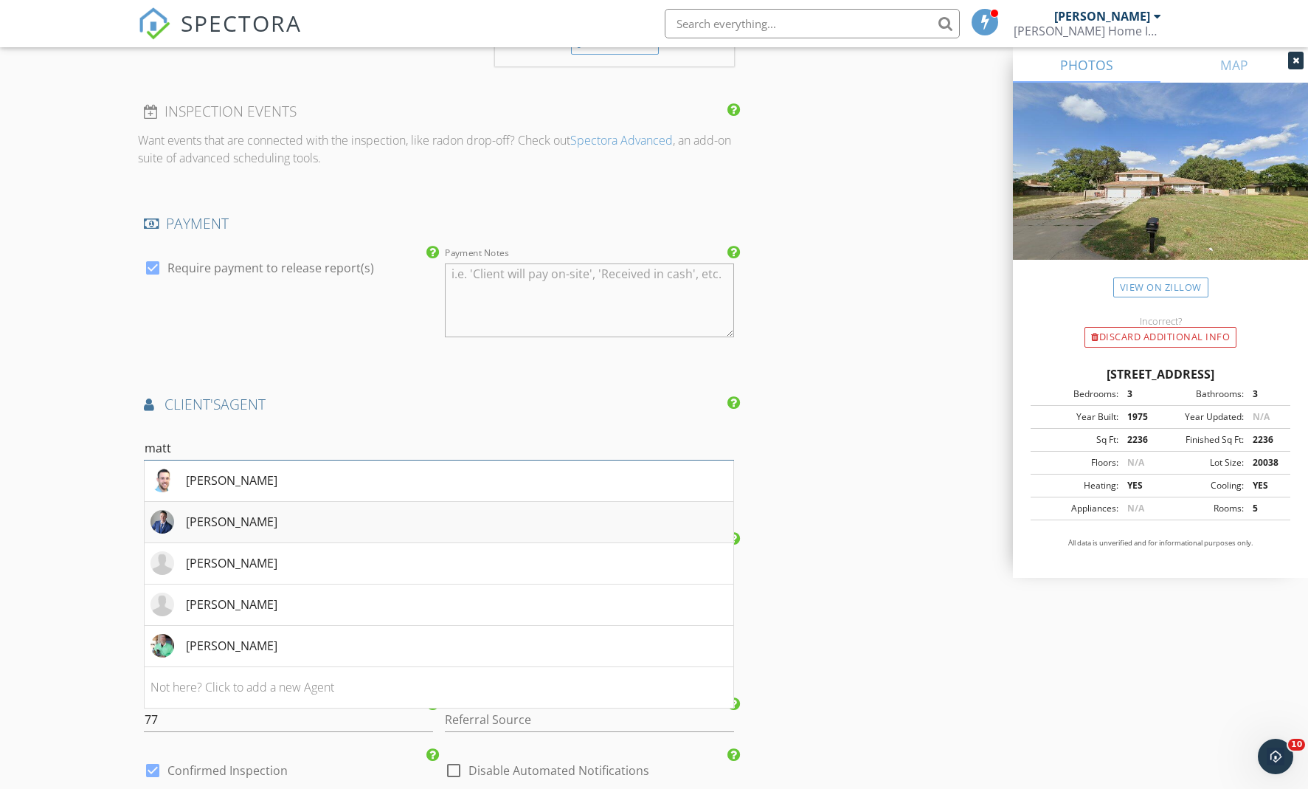
type input "matt"
click at [238, 528] on div "[PERSON_NAME]" at bounding box center [214, 522] width 127 height 24
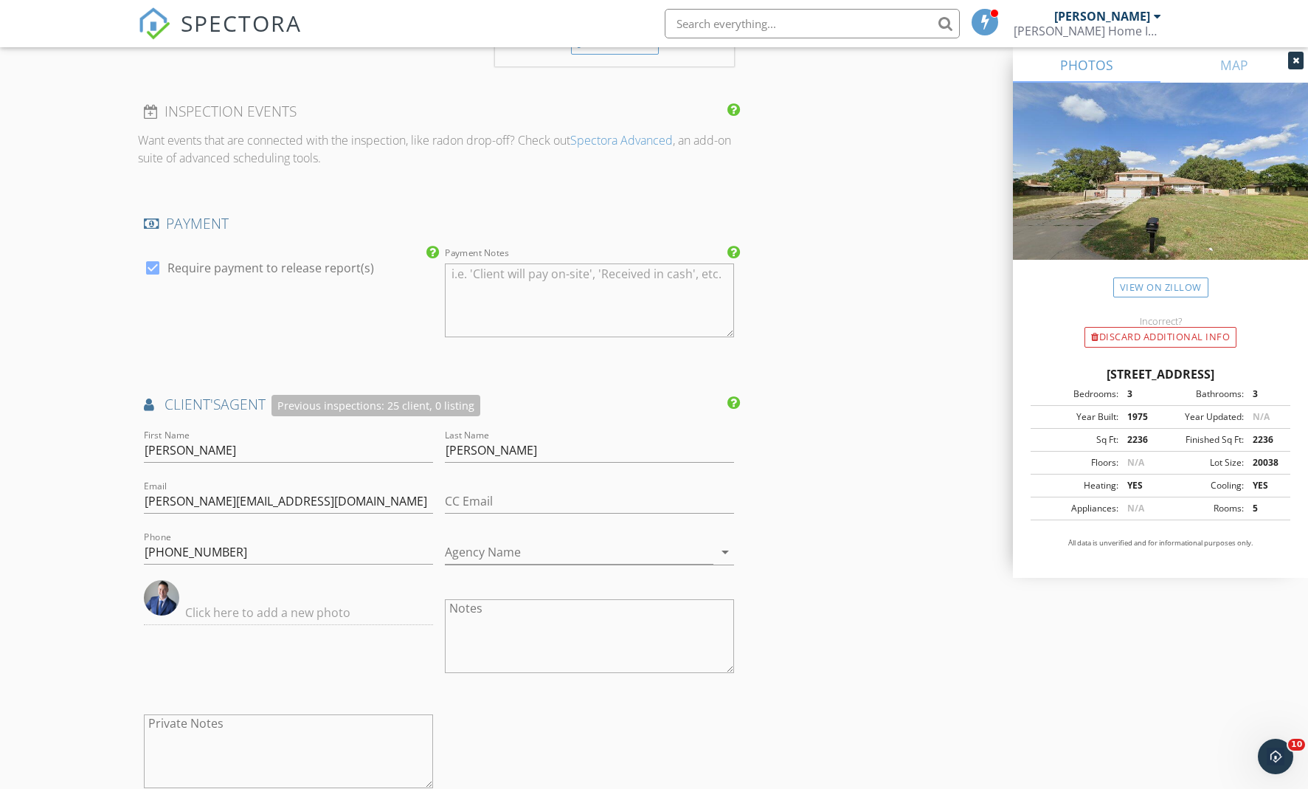
click at [61, 511] on div "New Inspection Click here to use the New Order Form INSPECTOR(S) check_box Dyla…" at bounding box center [654, 9] width 1308 height 3011
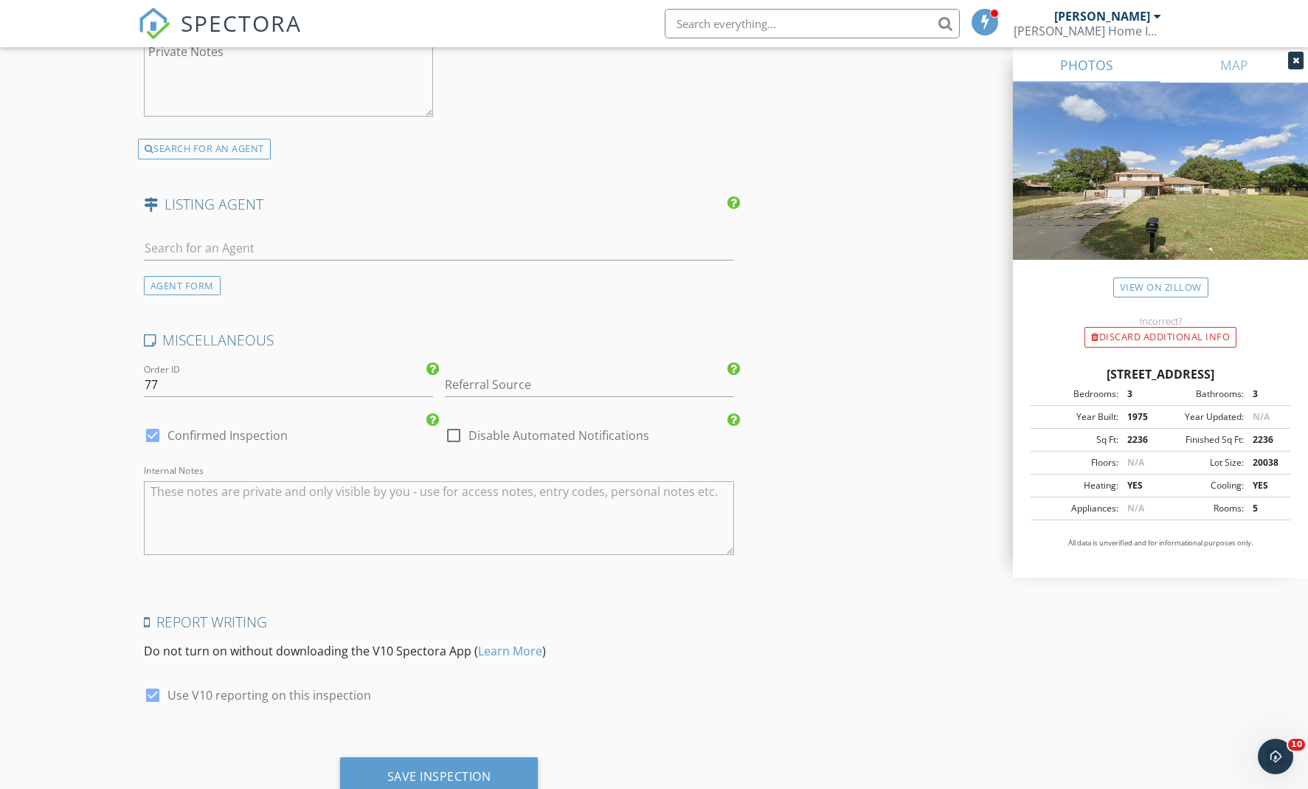
scroll to position [2253, 0]
drag, startPoint x: 233, startPoint y: 258, endPoint x: 227, endPoint y: 249, distance: 11.7
click at [232, 257] on div at bounding box center [439, 256] width 591 height 39
click at [227, 249] on input "text" at bounding box center [439, 249] width 591 height 24
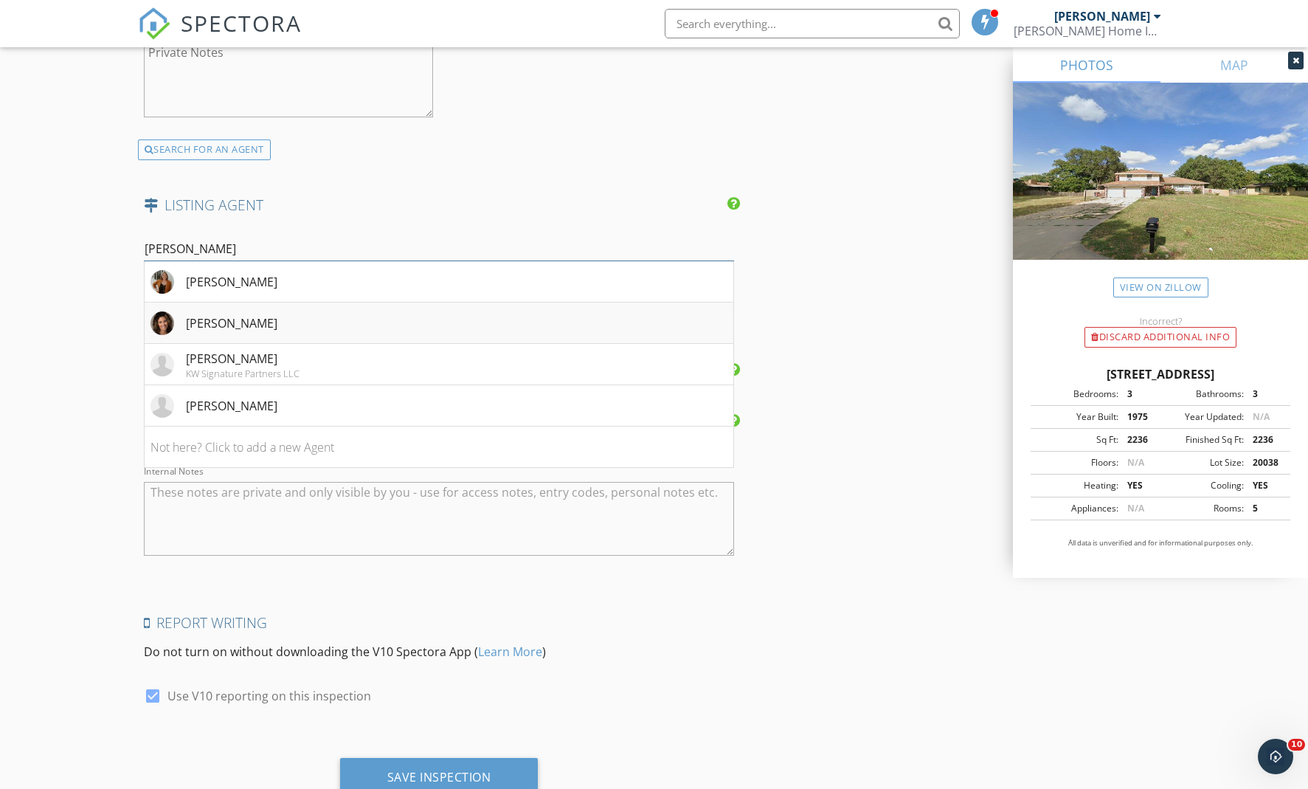
type input "Christy"
click at [246, 318] on div "[PERSON_NAME]" at bounding box center [232, 323] width 92 height 18
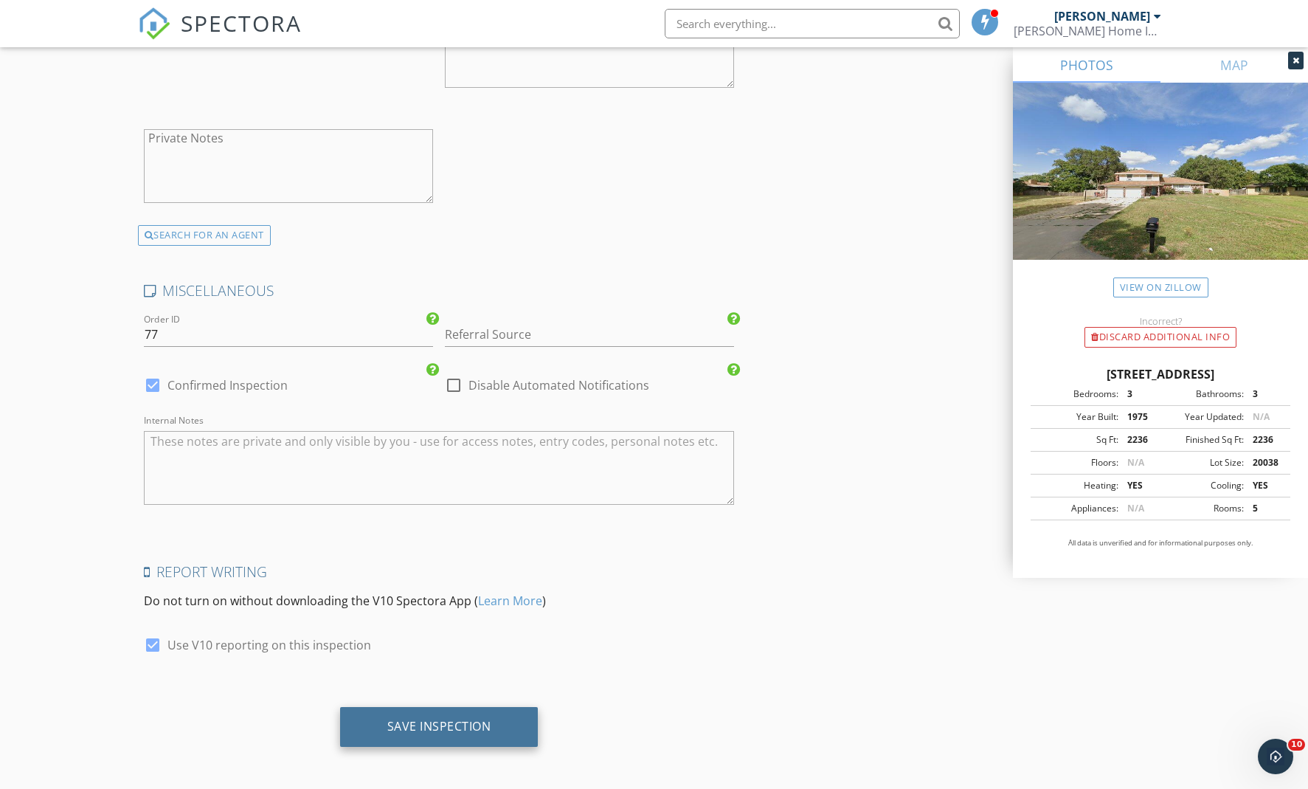
scroll to position [2639, 0]
click at [428, 725] on div "Save Inspection" at bounding box center [439, 726] width 104 height 15
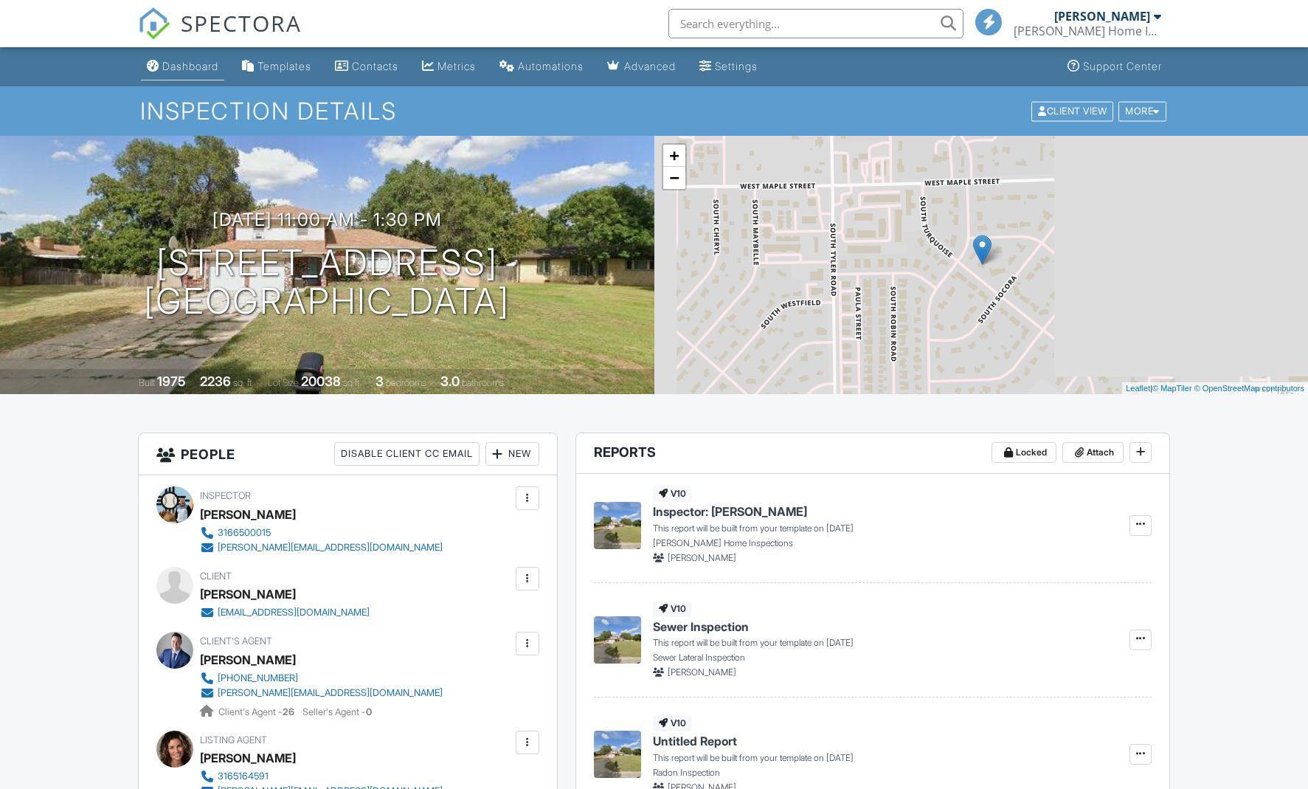
click at [187, 68] on div "Dashboard" at bounding box center [190, 66] width 56 height 13
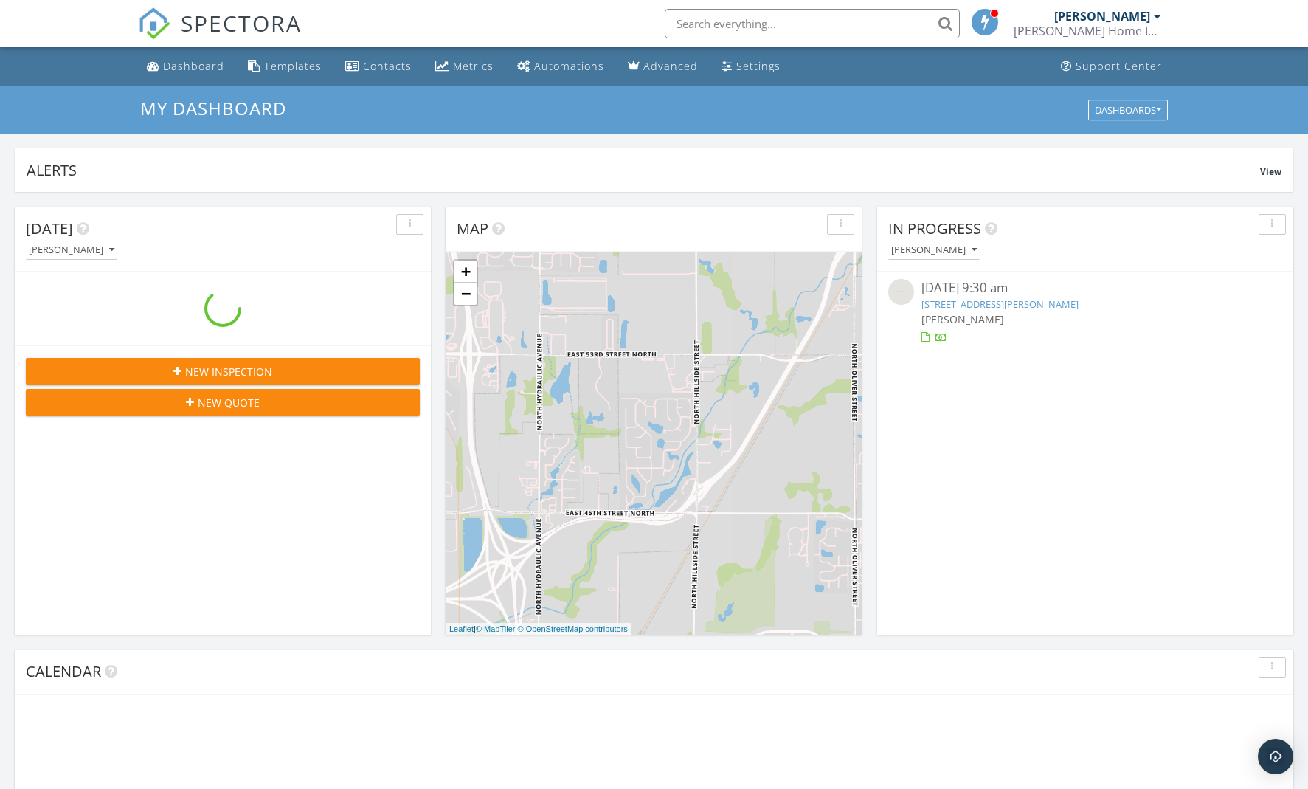
scroll to position [1344, 1309]
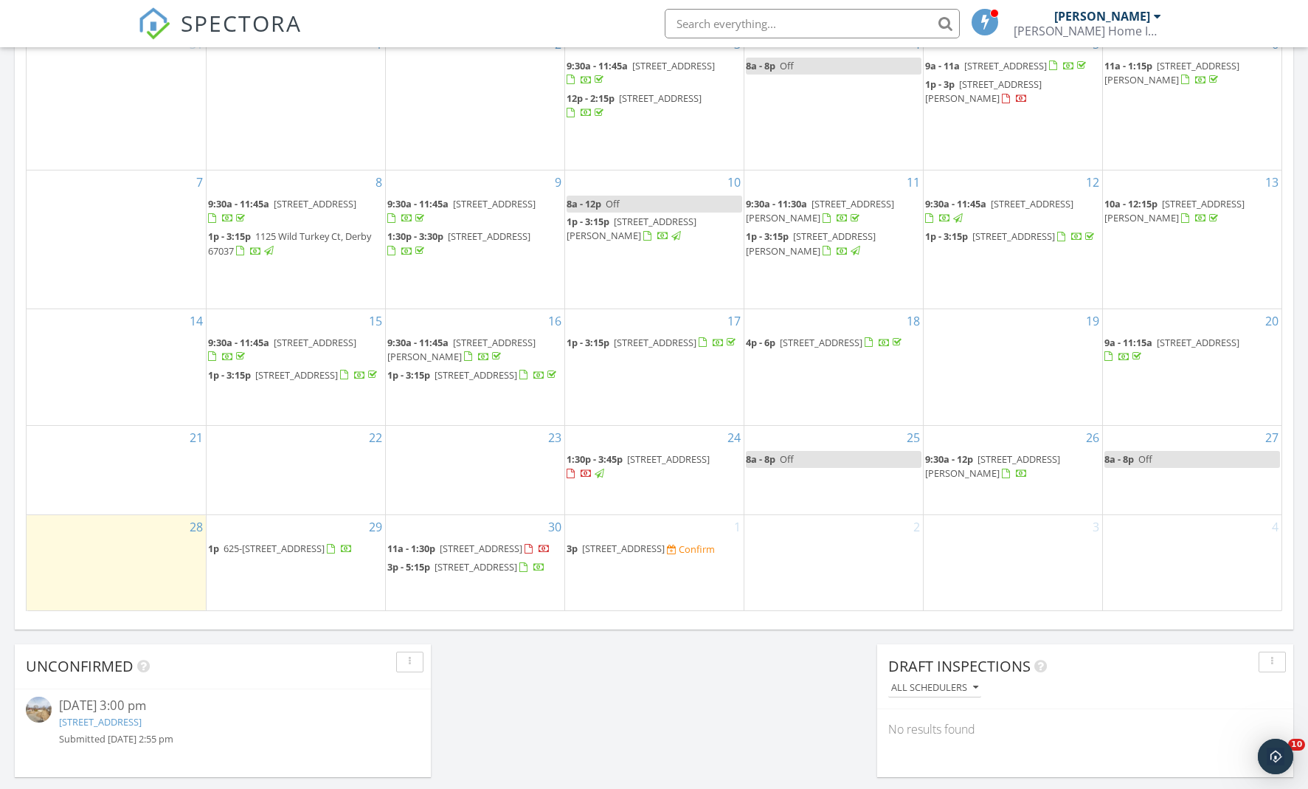
scroll to position [0, 0]
click at [632, 542] on span "[STREET_ADDRESS]" at bounding box center [623, 548] width 83 height 13
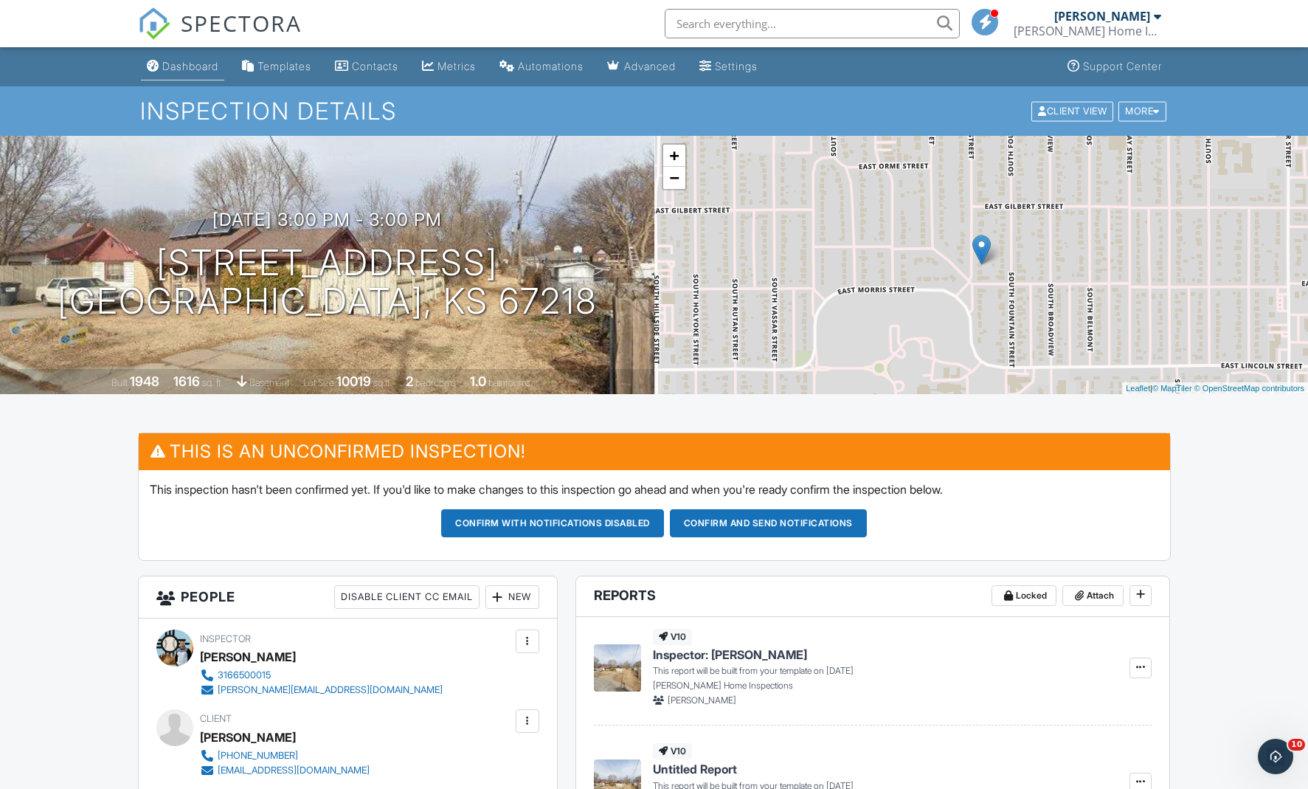
click at [199, 67] on div "Dashboard" at bounding box center [190, 66] width 56 height 13
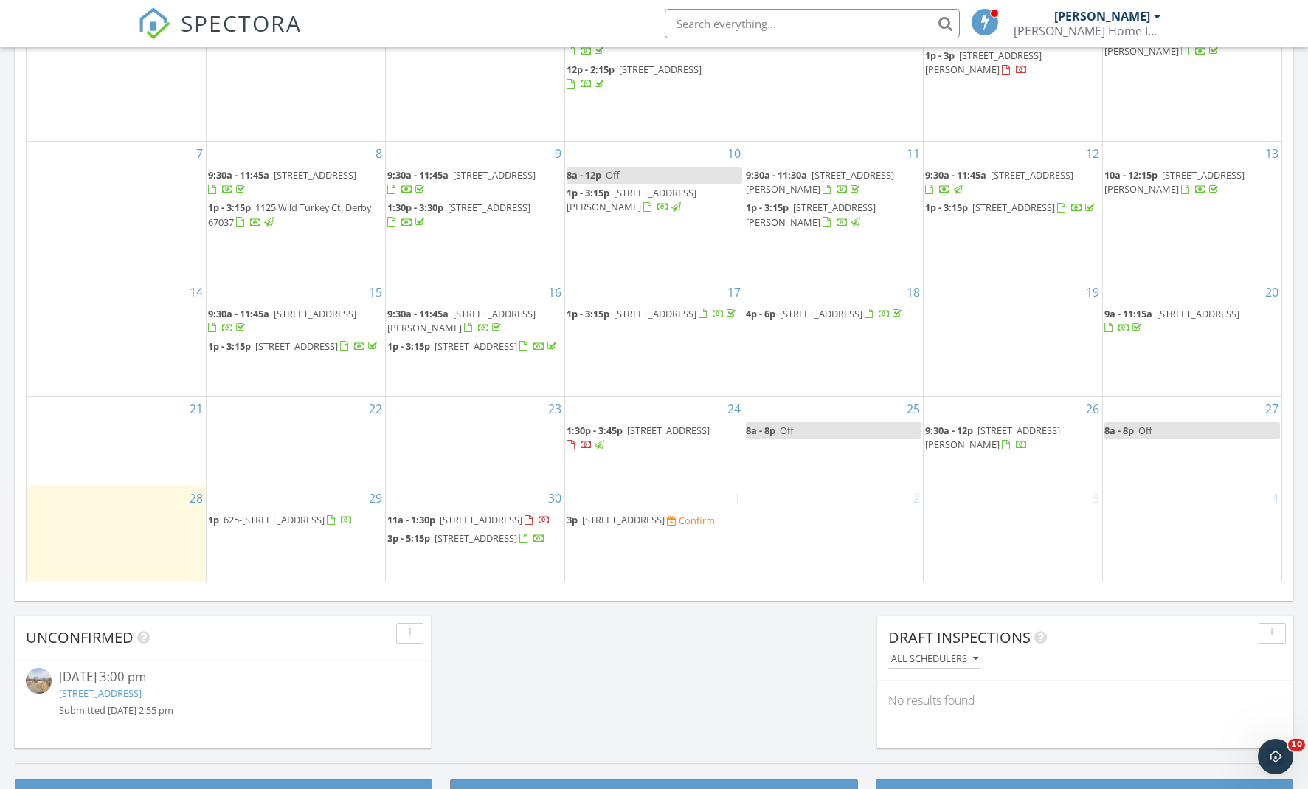
scroll to position [776, 0]
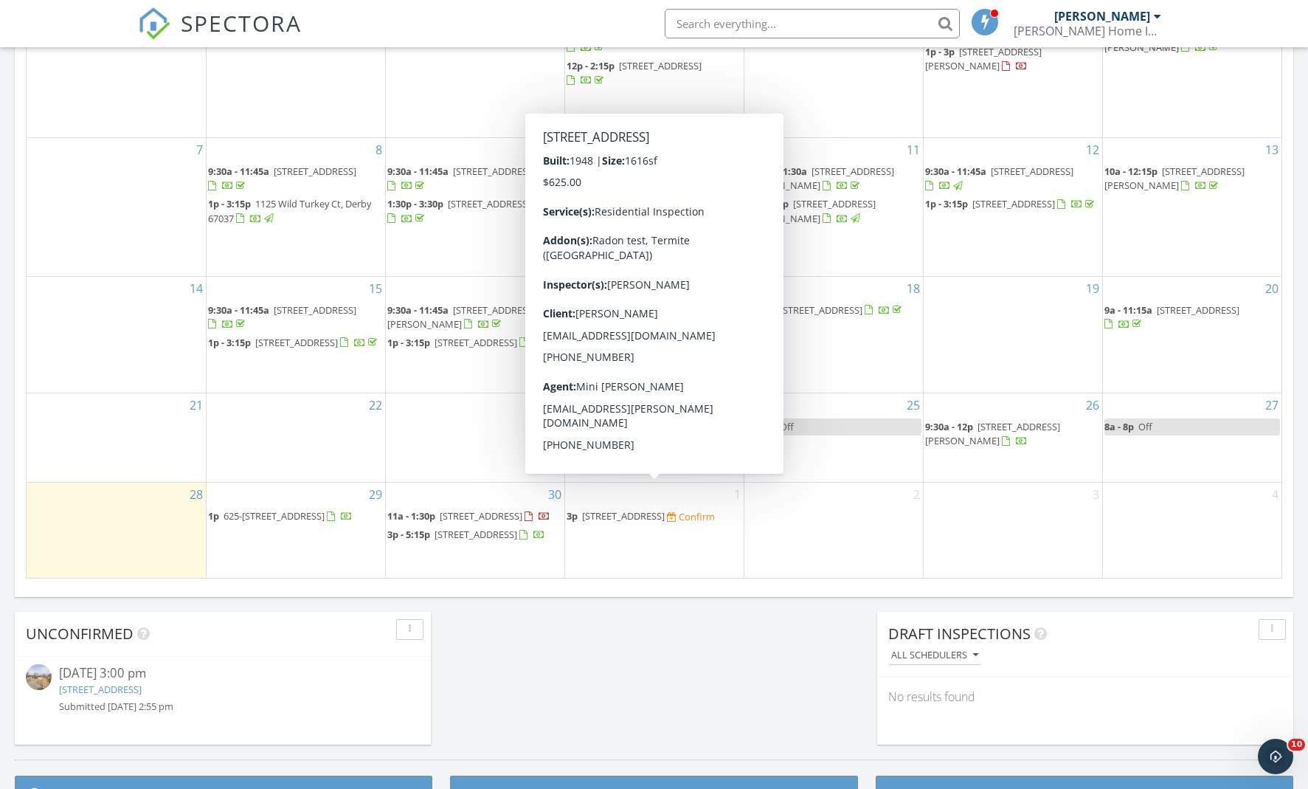
click at [651, 509] on span "[STREET_ADDRESS]" at bounding box center [623, 515] width 83 height 13
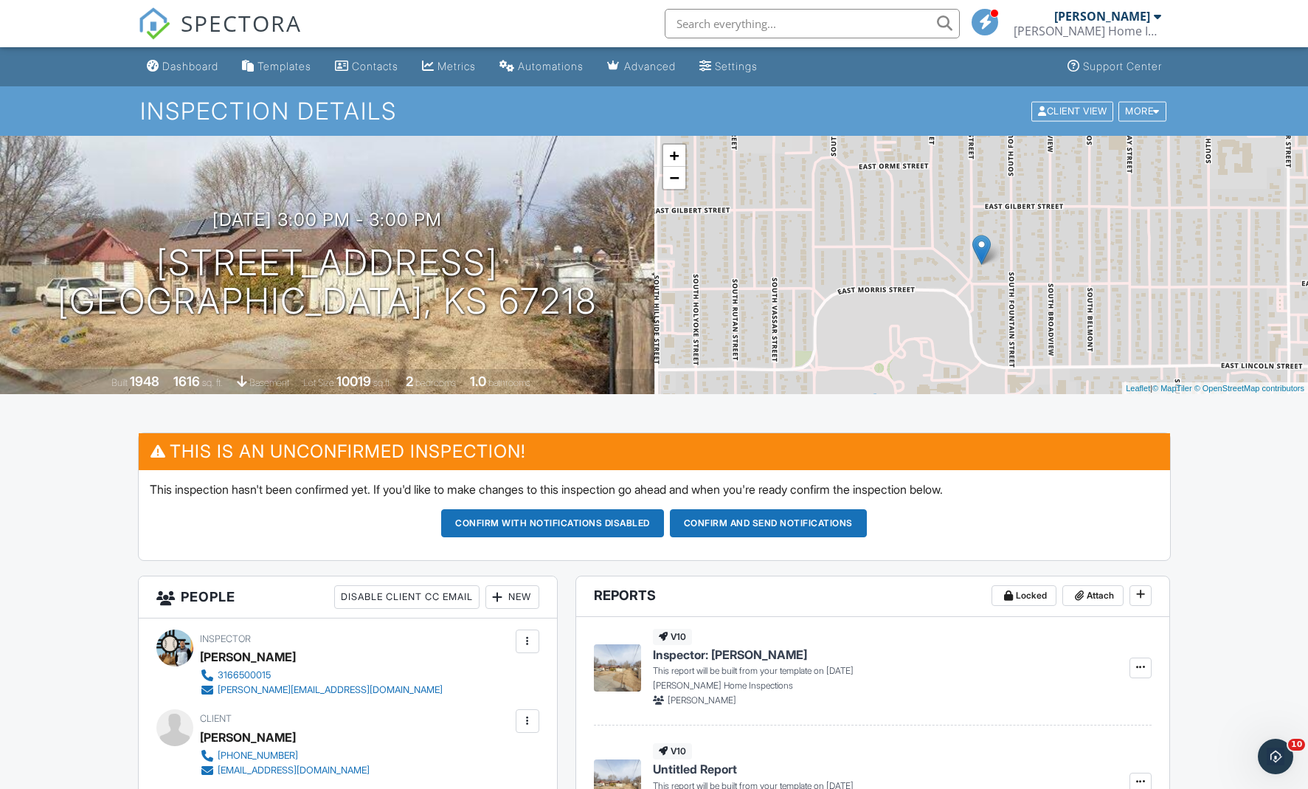
click at [773, 531] on button "Confirm and send notifications" at bounding box center [768, 523] width 197 height 28
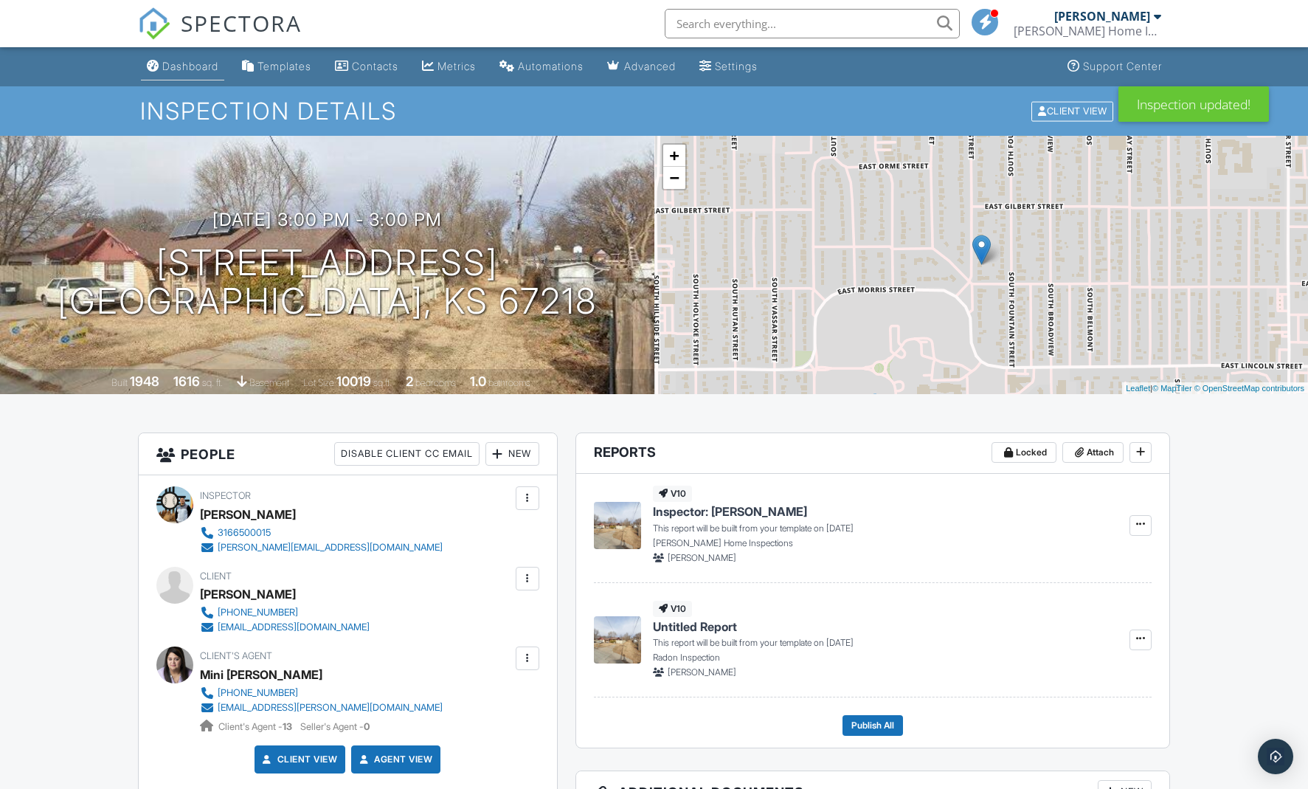
click at [191, 63] on div "Dashboard" at bounding box center [190, 66] width 56 height 13
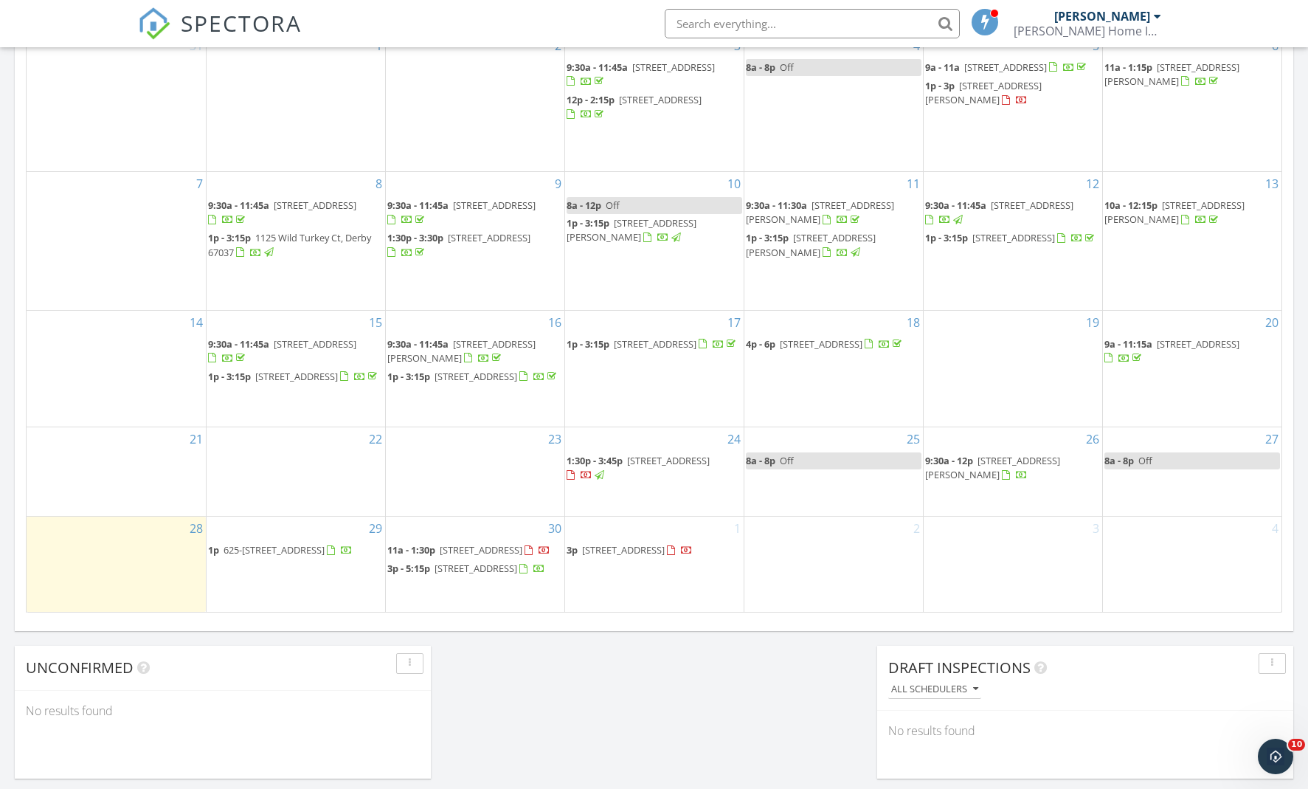
scroll to position [754, 0]
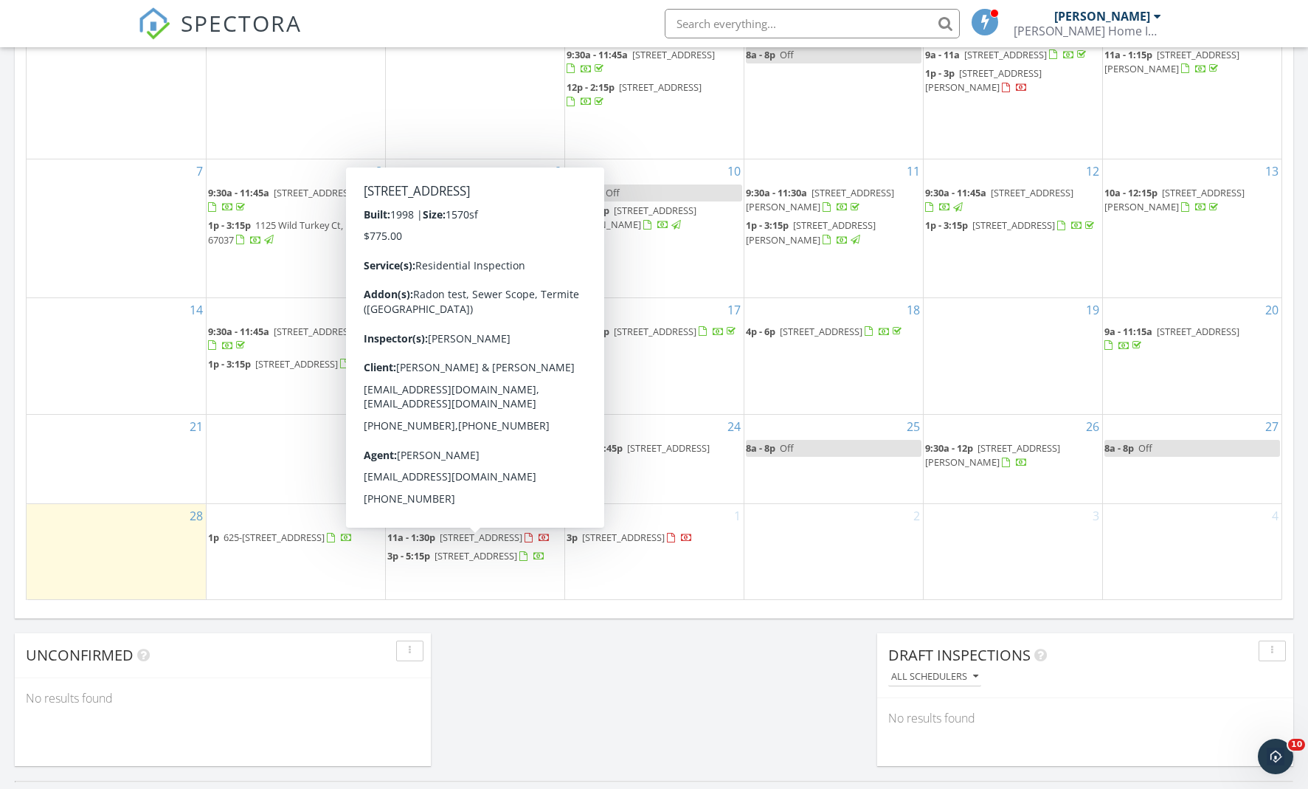
click at [691, 655] on div "[DATE] [PERSON_NAME] No results found New Inspection New Quote Map + − Leaflet …" at bounding box center [654, 109] width 1308 height 1343
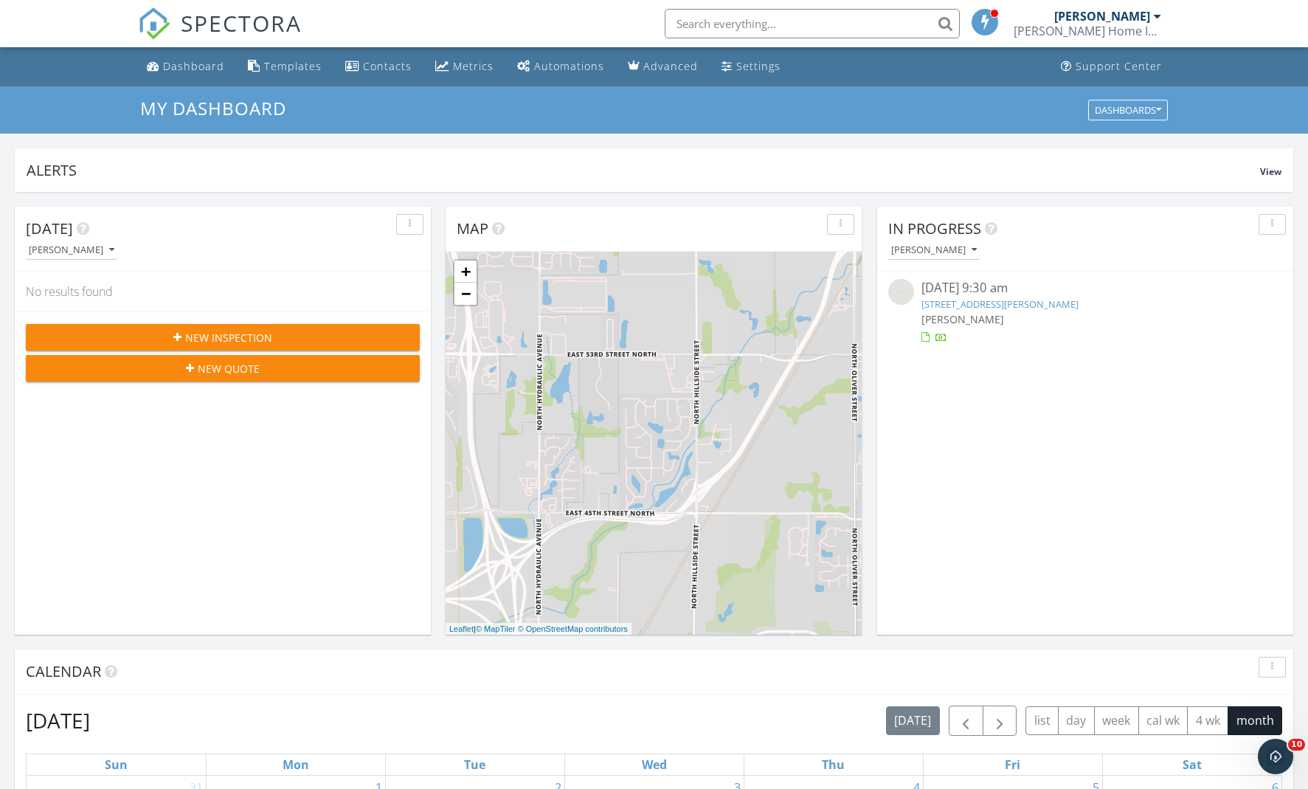
scroll to position [0, 0]
